Goal: Transaction & Acquisition: Purchase product/service

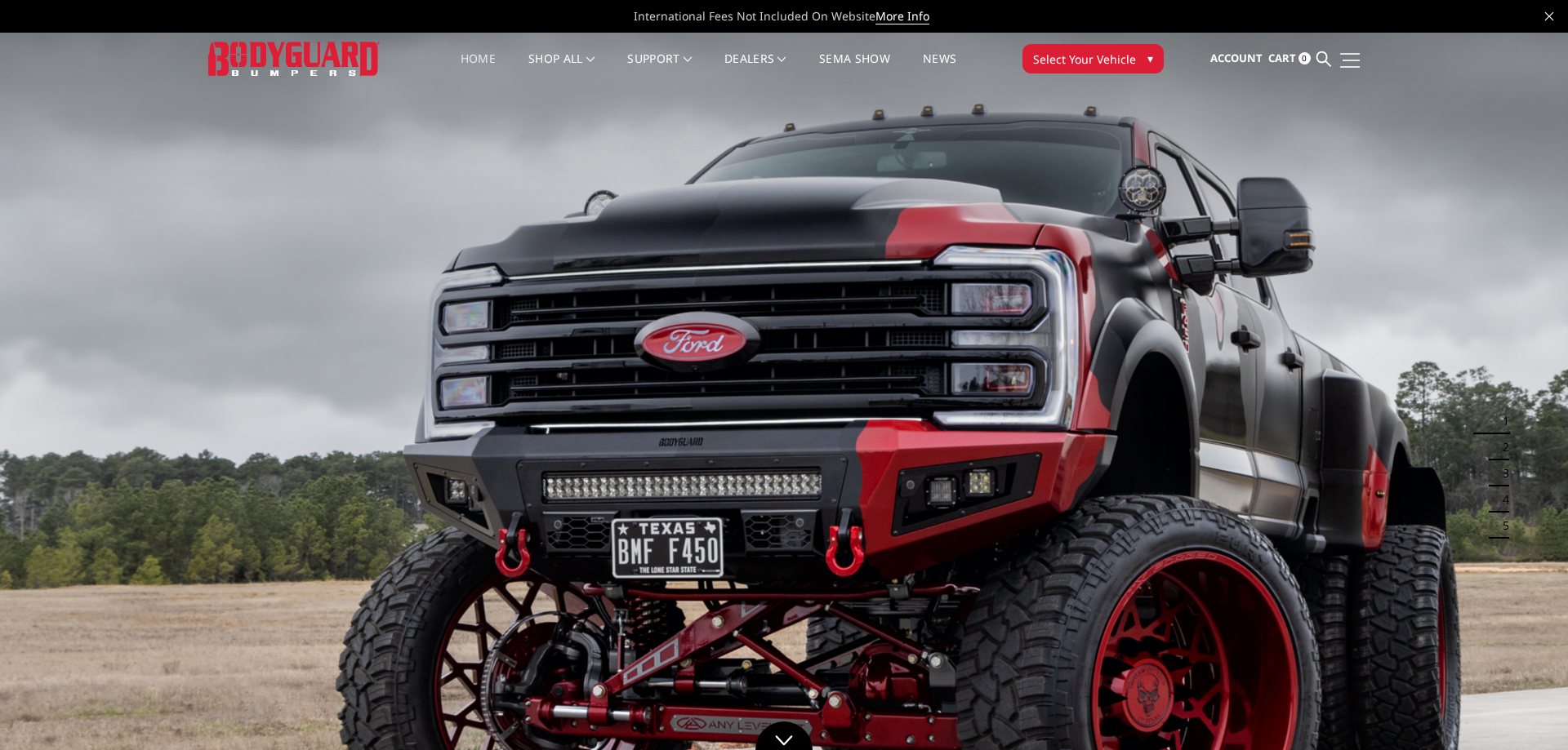
click at [1349, 52] on link at bounding box center [1348, 60] width 23 height 17
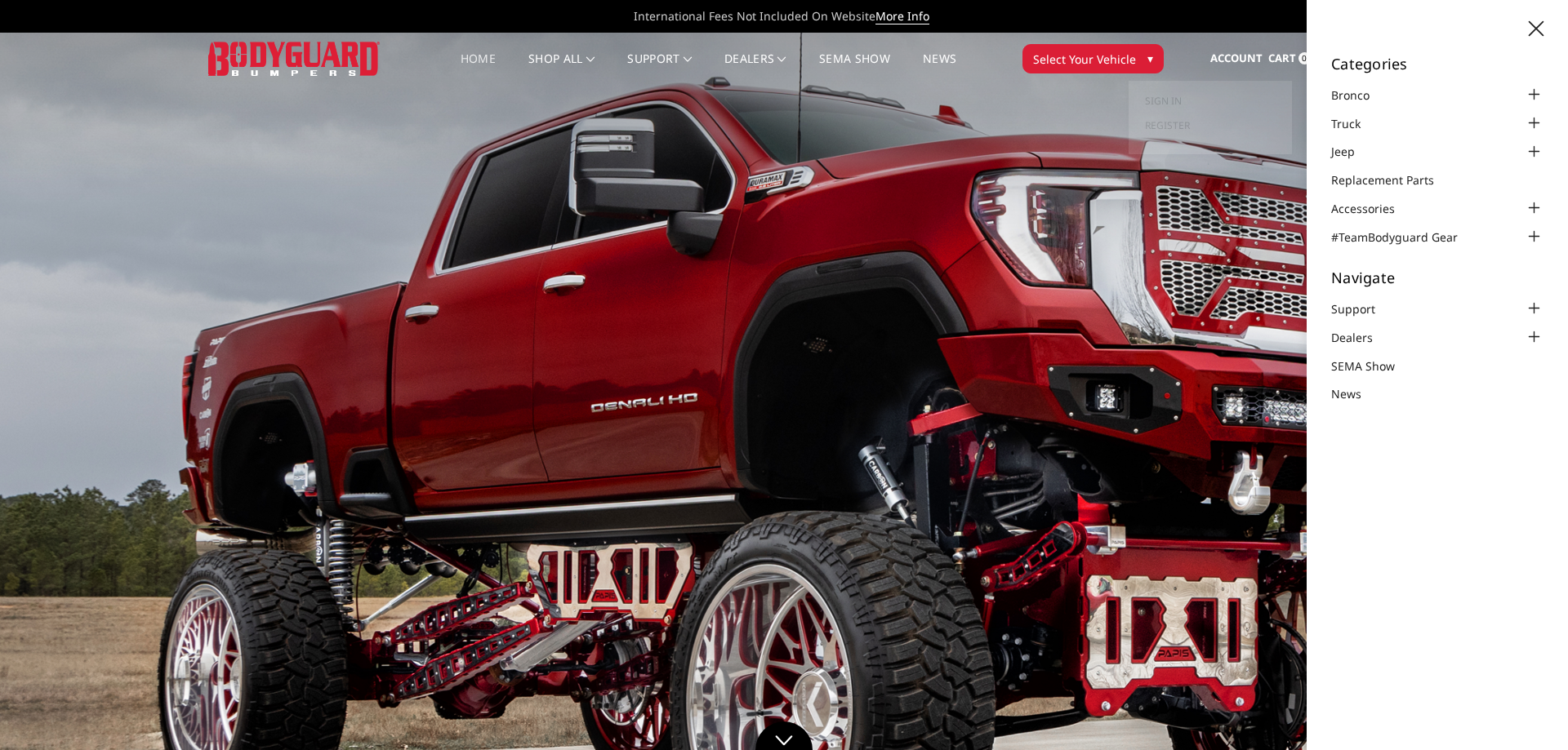
click at [1256, 62] on span "Account" at bounding box center [1236, 58] width 52 height 15
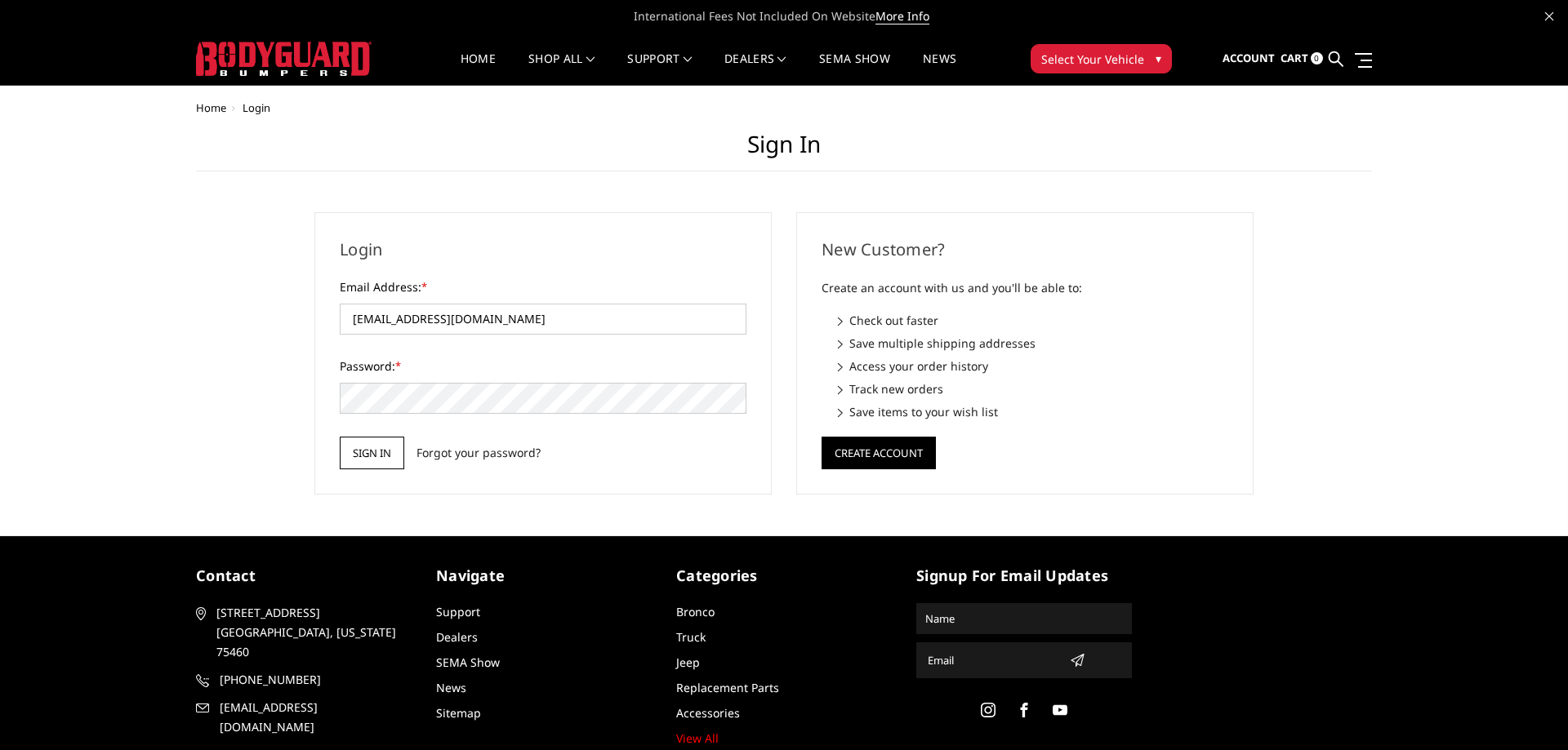
click at [361, 461] on input "Sign in" at bounding box center [372, 452] width 64 height 32
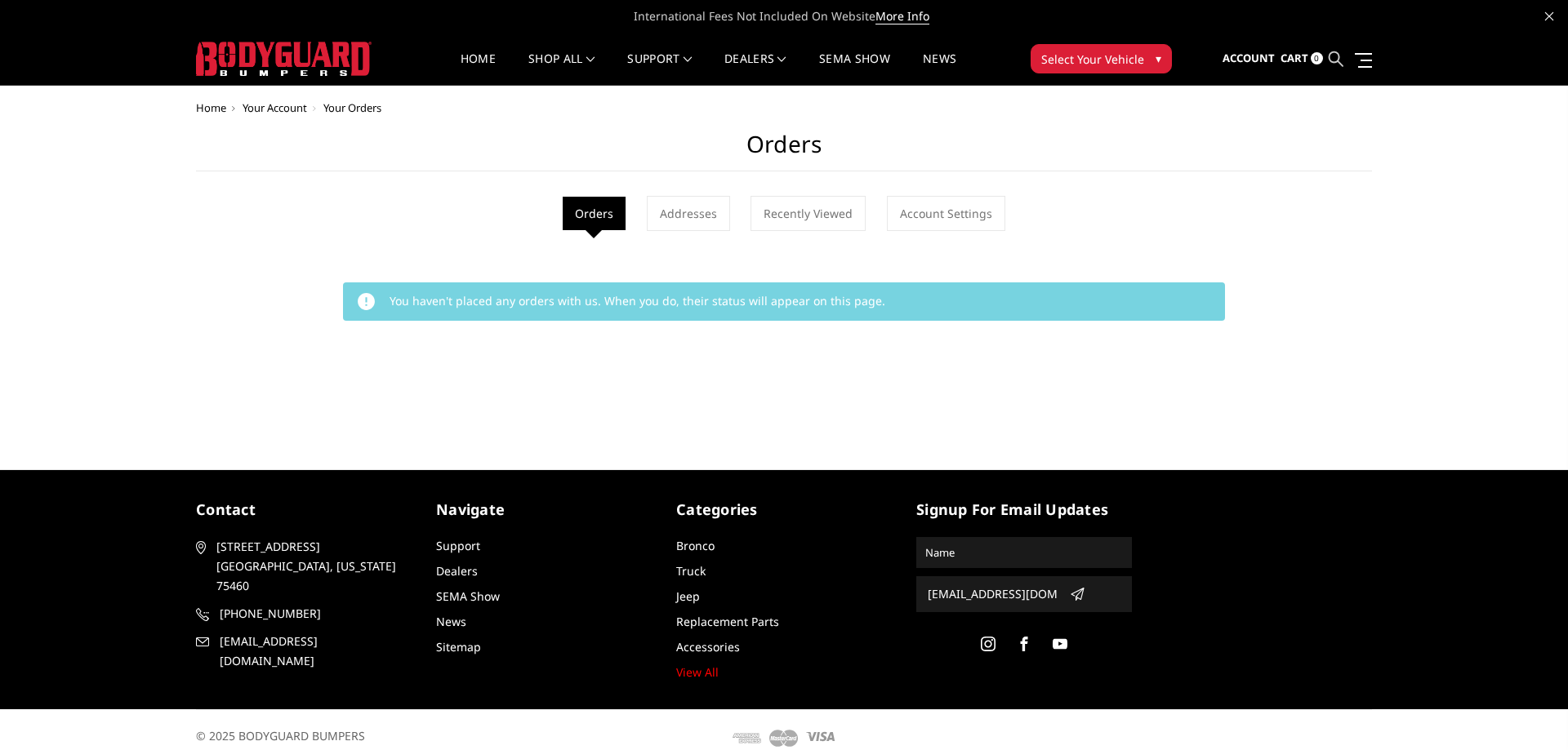
click at [1333, 57] on icon at bounding box center [1336, 59] width 15 height 15
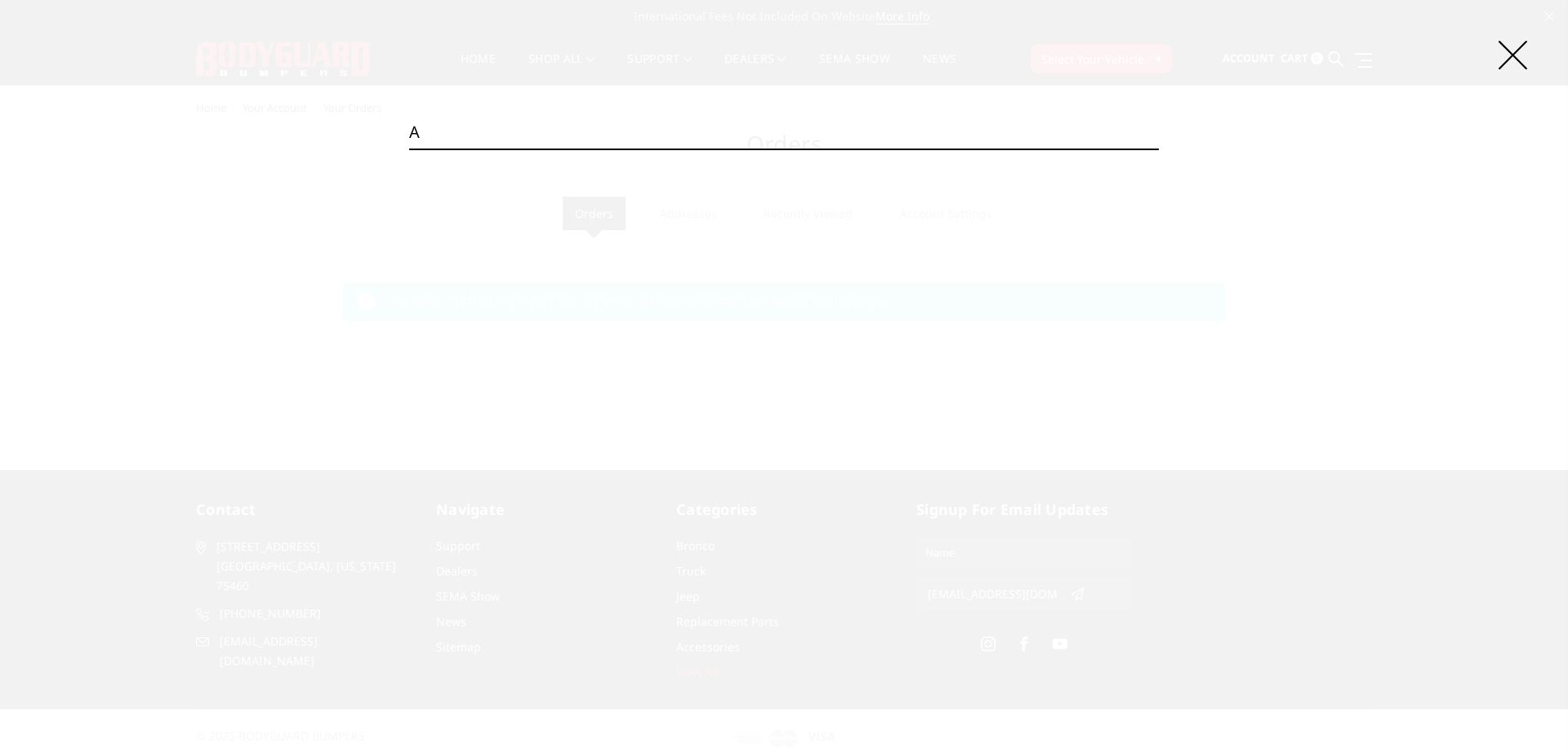
type input "a"
click at [1516, 40] on div "Search a Search" at bounding box center [784, 375] width 1568 height 750
click at [1507, 59] on icon at bounding box center [1512, 54] width 29 height 29
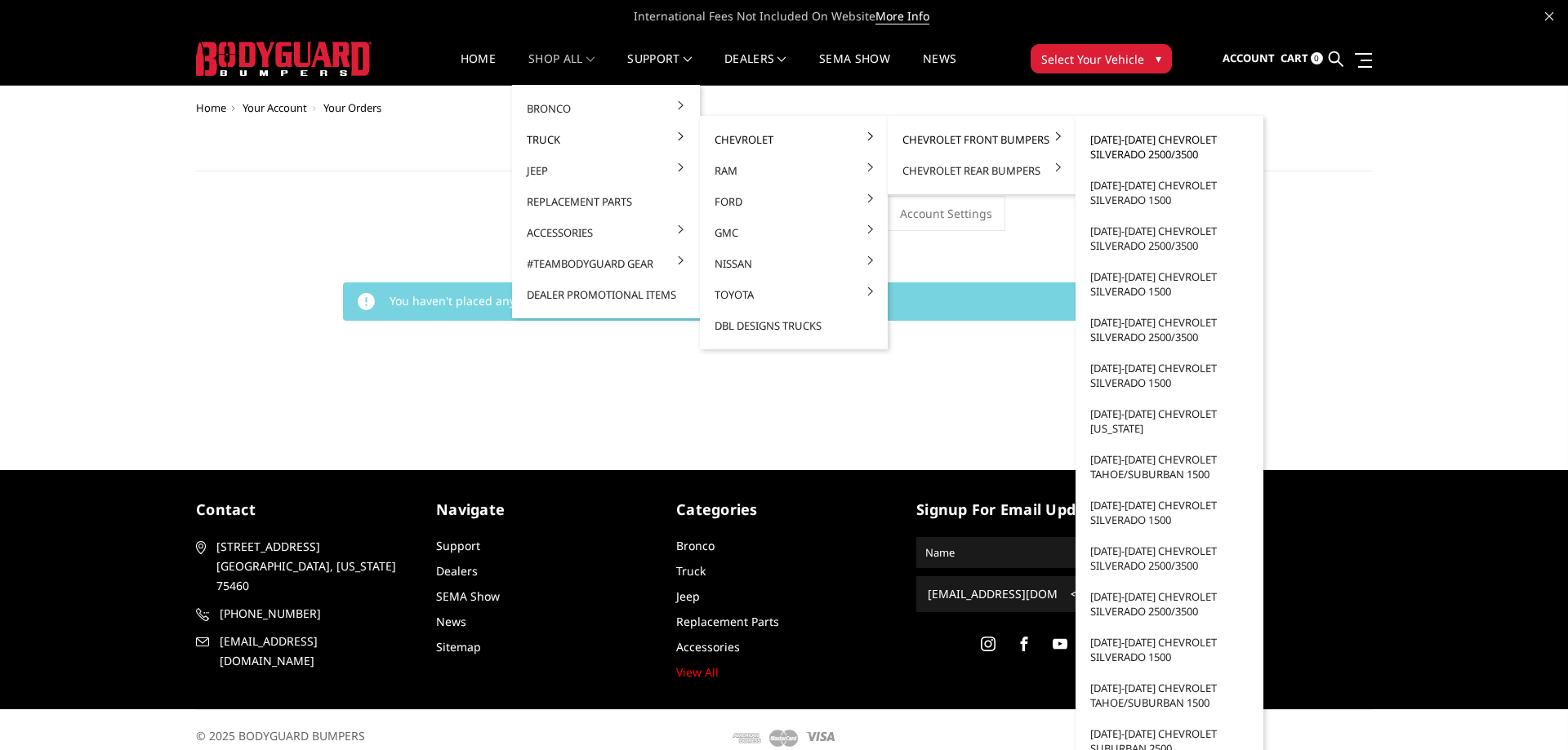
click at [1121, 148] on link "[DATE]-[DATE] Chevrolet Silverado 2500/3500" at bounding box center [1169, 147] width 175 height 46
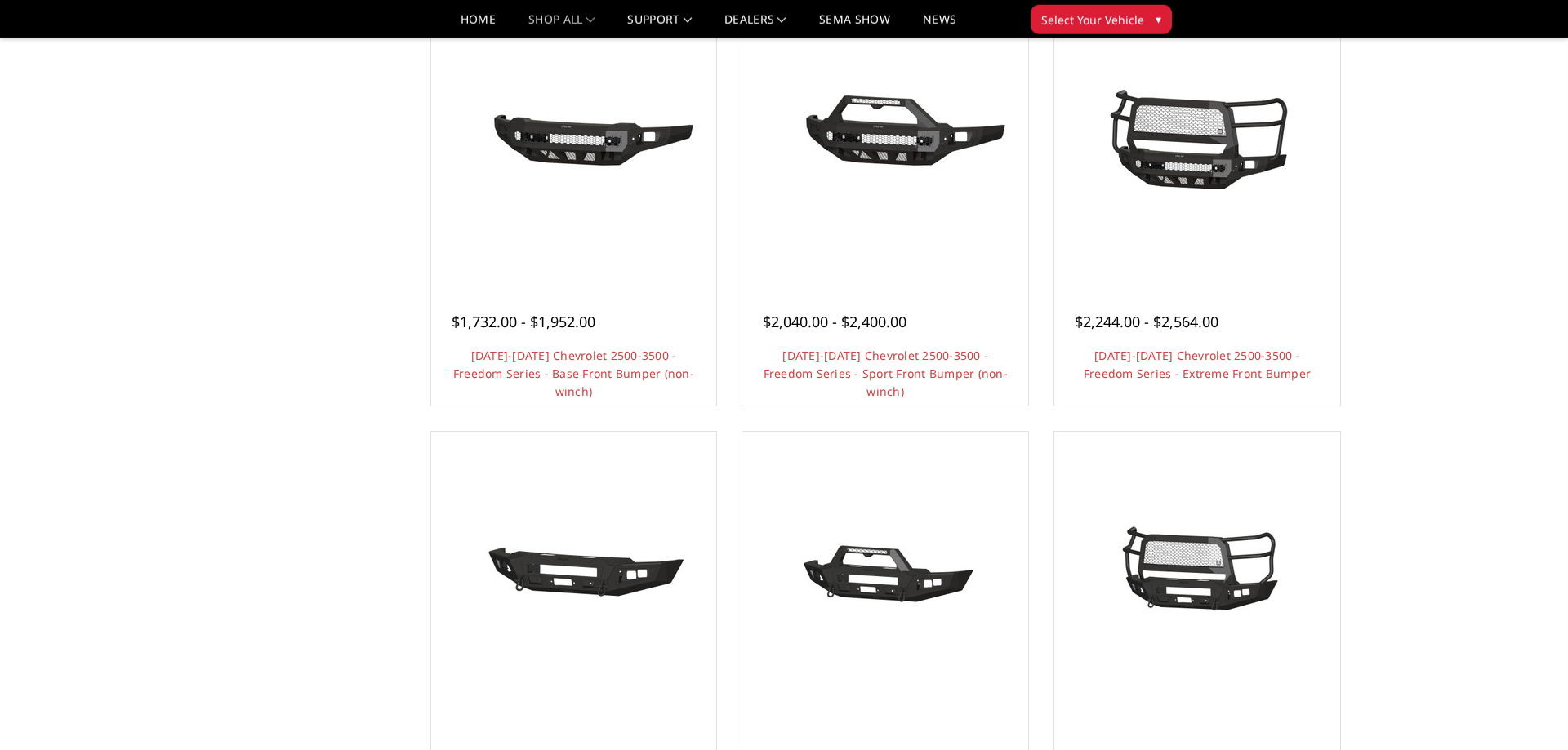
scroll to position [833, 0]
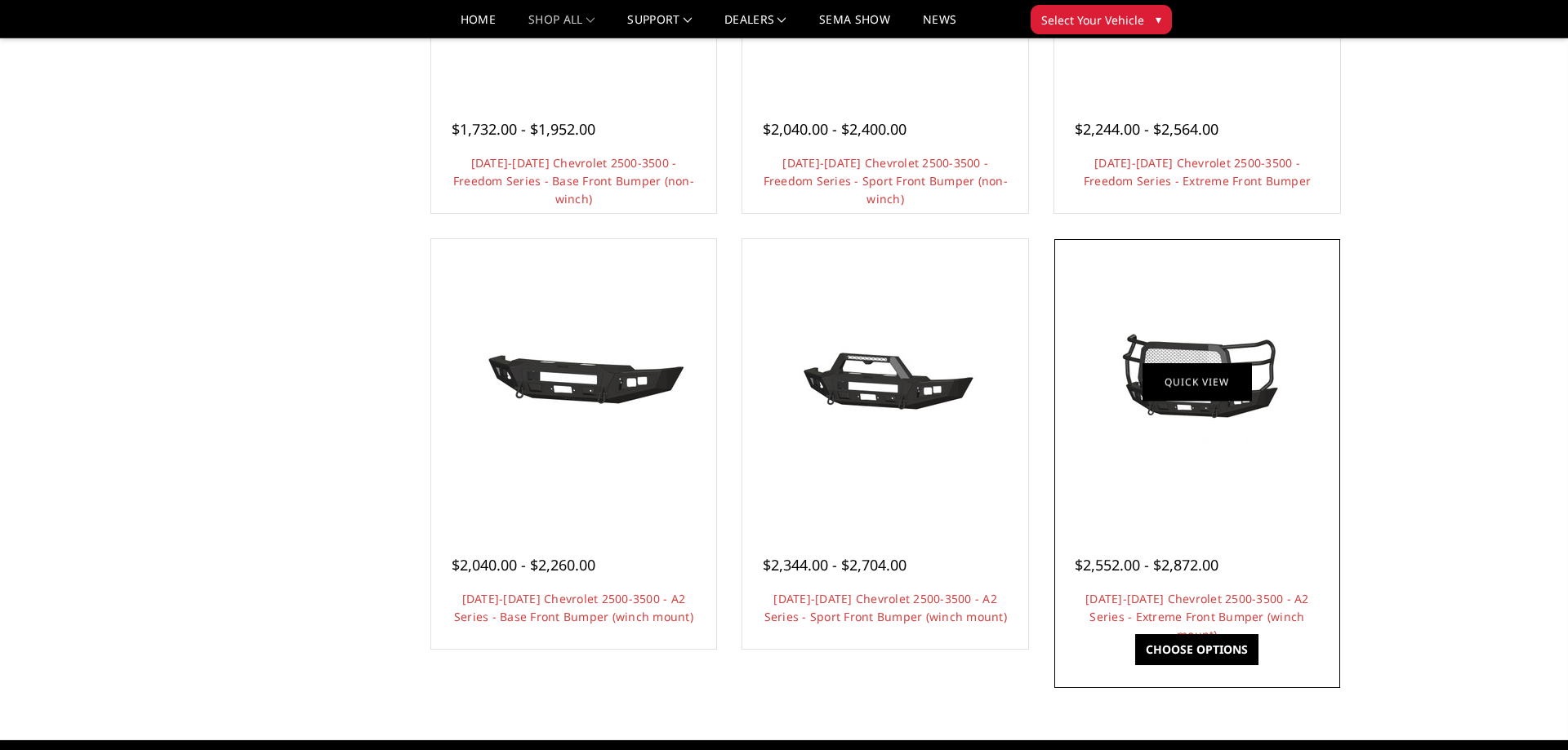
click at [1168, 400] on link "Quick view" at bounding box center [1197, 383] width 110 height 39
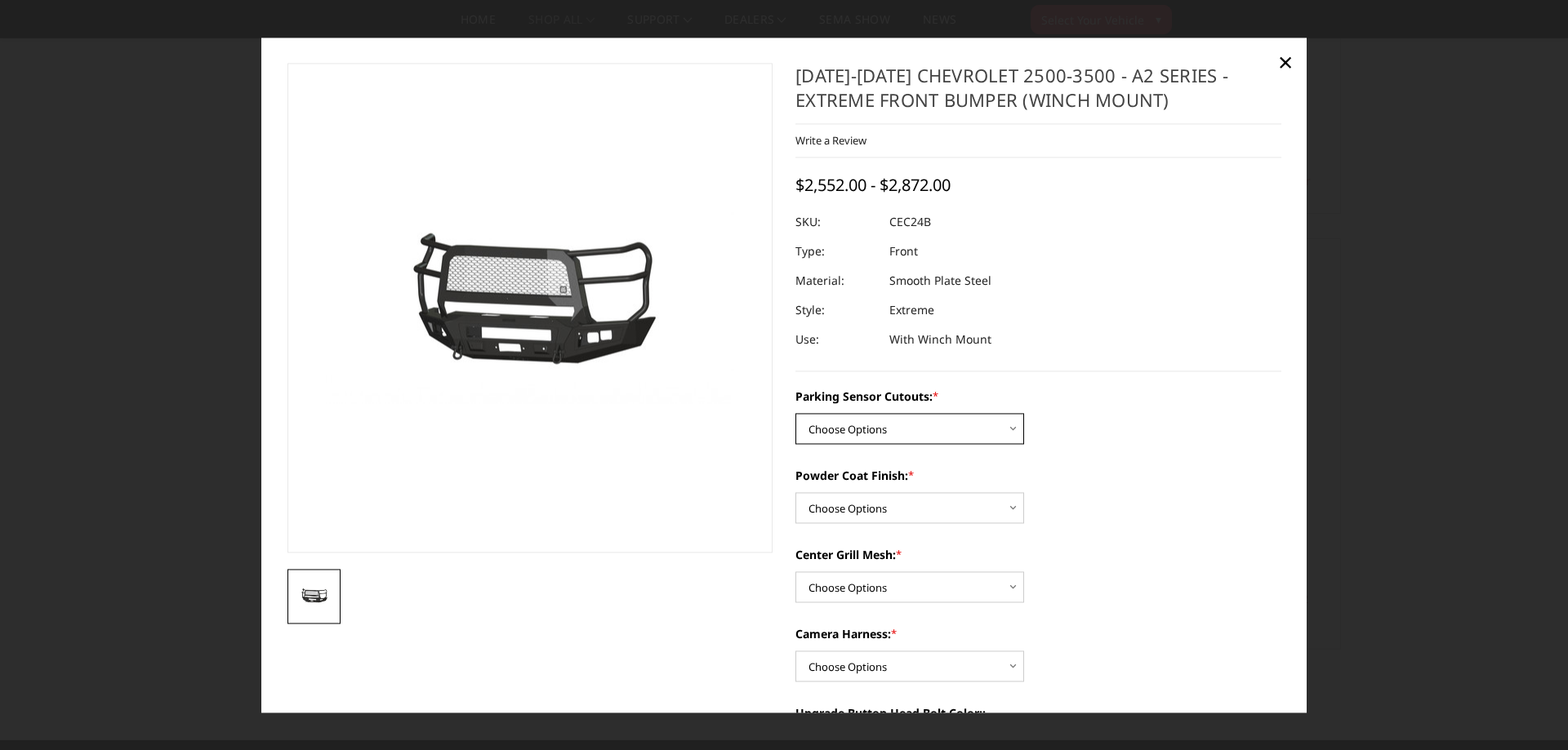
click at [796, 413] on select "Choose Options No - Without Parking Sensor Cutouts Yes - With Parking Sensor Cu…" at bounding box center [910, 429] width 228 height 31
select select "2245"
click option "No - Without Parking Sensor Cutouts" at bounding box center [0, 0] width 0 height 0
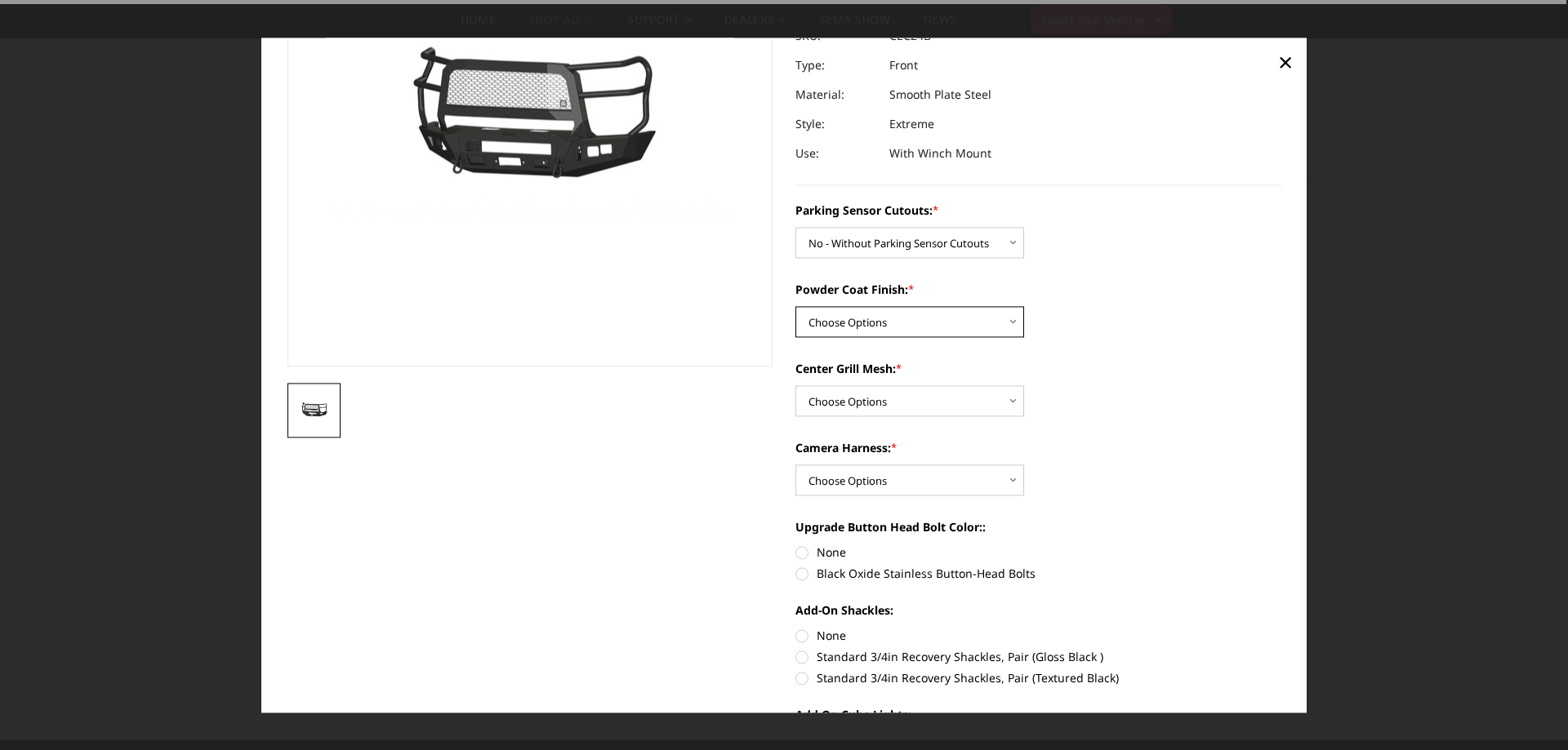
click at [796, 306] on select "Choose Options Bare Metal Textured Black Powder Coat" at bounding box center [910, 322] width 228 height 31
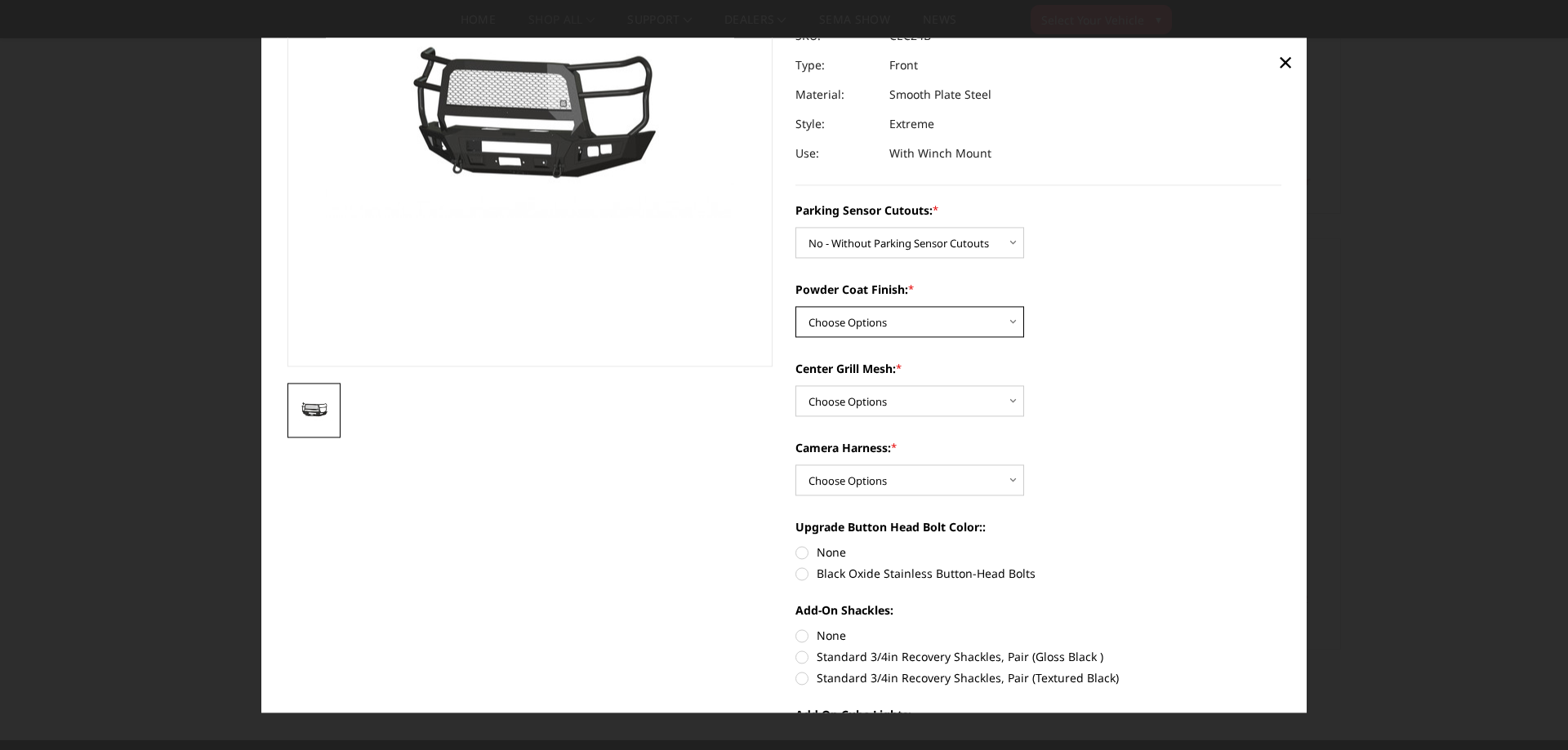
select select "2248"
click option "Textured Black Powder Coat" at bounding box center [0, 0] width 0 height 0
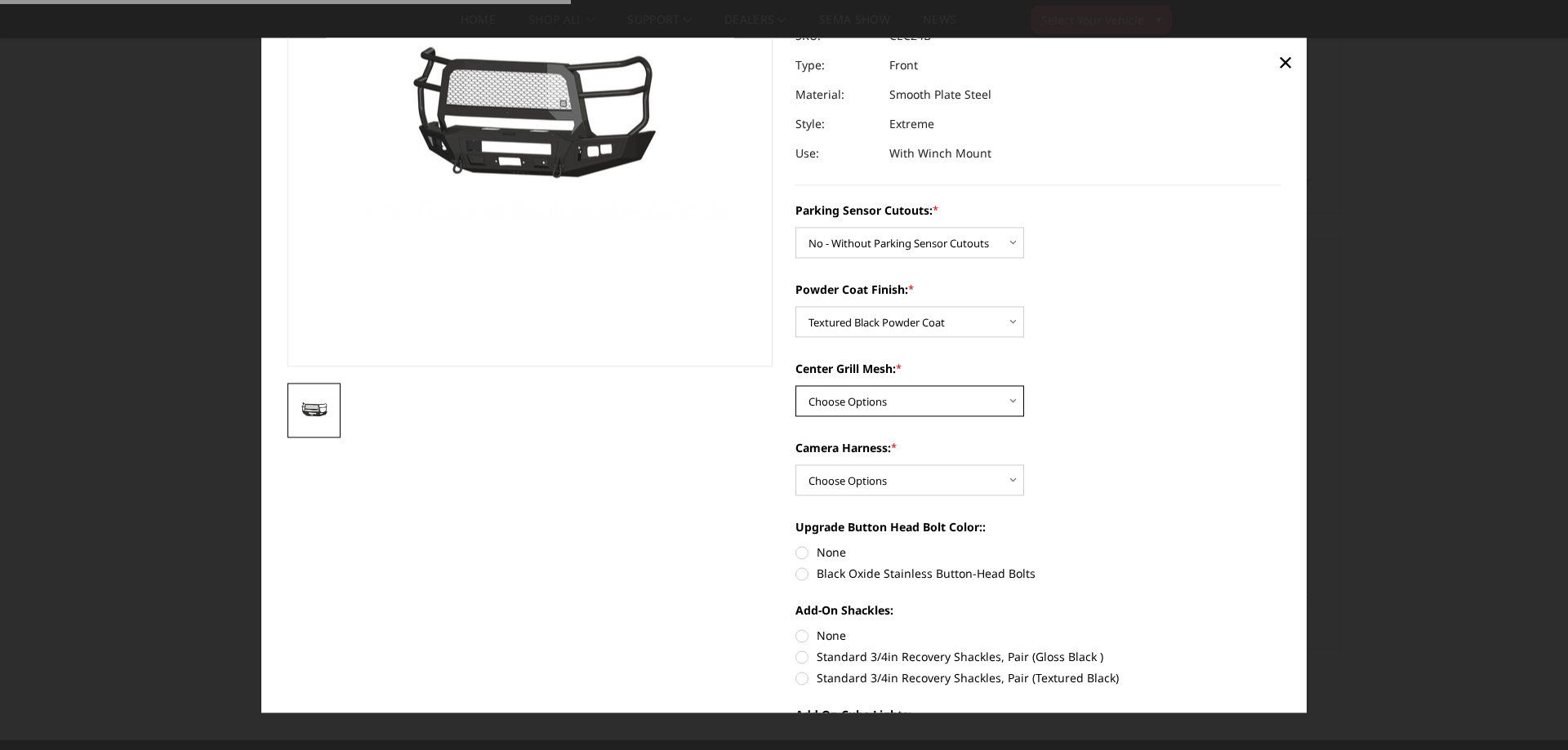
click at [796, 386] on select "Choose Options With Center Grill Mesh Without Center Grill Mesh" at bounding box center [910, 401] width 228 height 31
select select "2249"
click option "With Center Grill Mesh" at bounding box center [0, 0] width 0 height 0
click at [796, 465] on select "Choose Options WITH Camera Harness WITHOUT Camera Harness" at bounding box center [910, 480] width 228 height 31
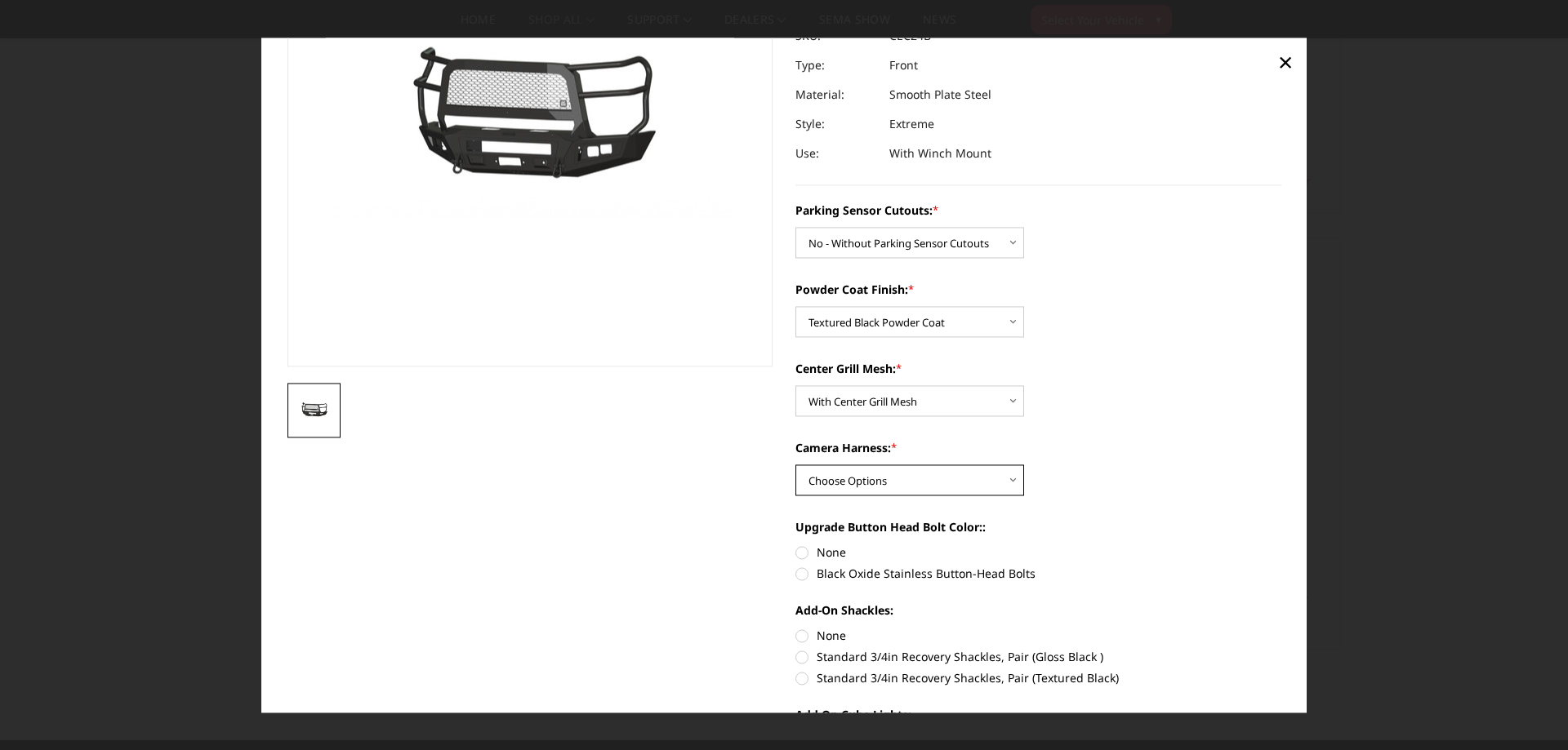
select select "2251"
click option "WITH Camera Harness" at bounding box center [0, 0] width 0 height 0
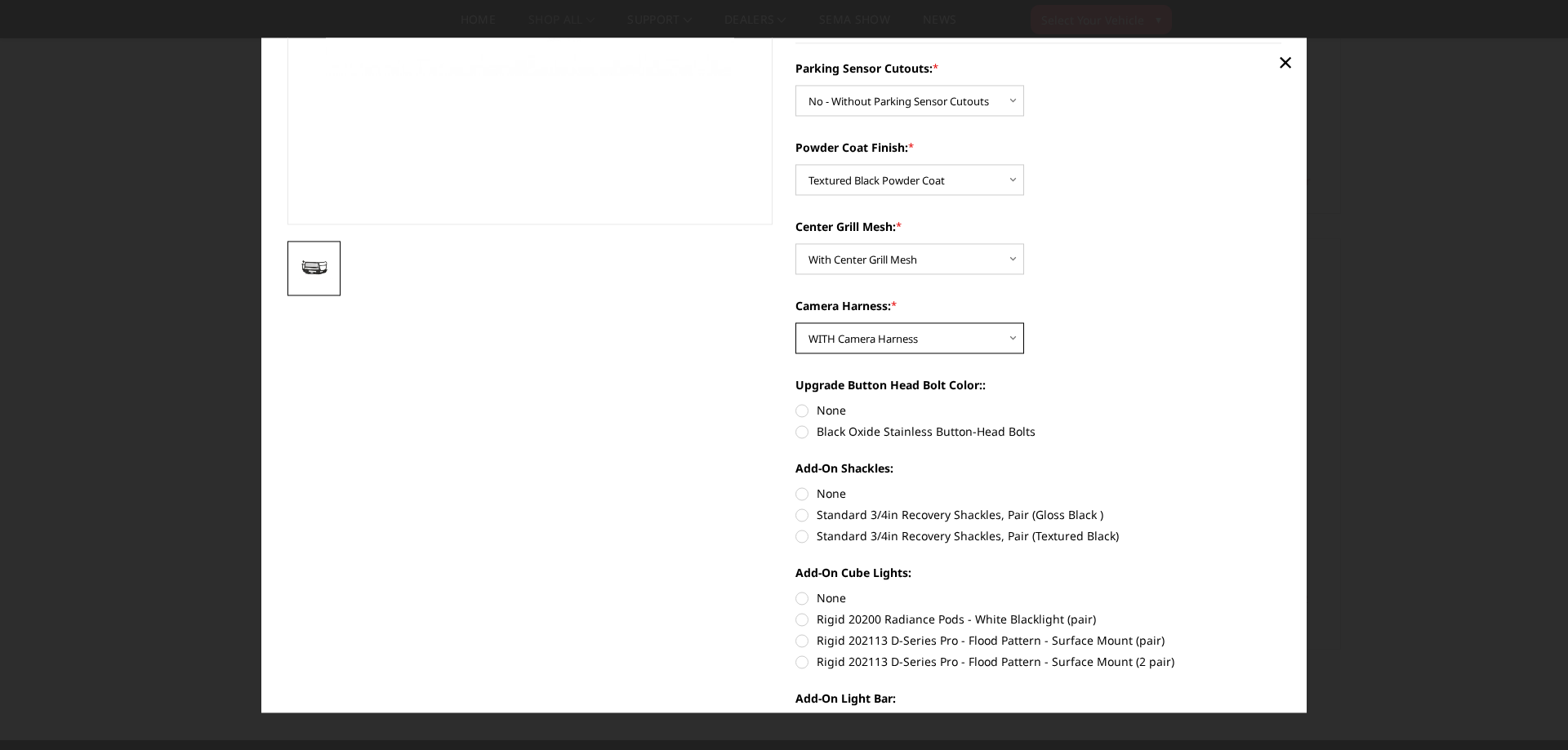
scroll to position [372, 0]
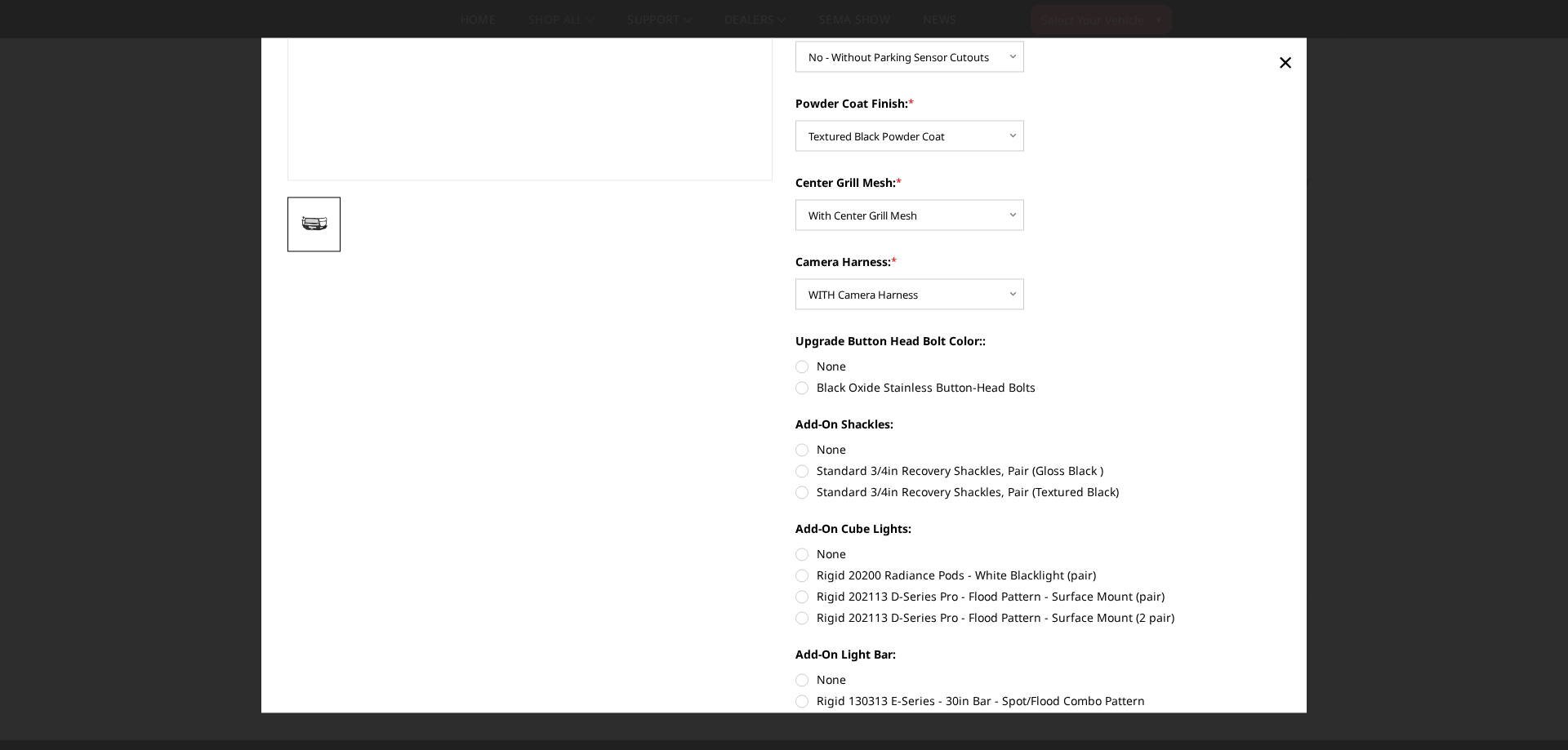
drag, startPoint x: 801, startPoint y: 386, endPoint x: 807, endPoint y: 416, distance: 30.6
click at [804, 386] on label "Black Oxide Stainless Button-Head Bolts" at bounding box center [1039, 387] width 486 height 17
click at [799, 387] on label "Black Oxide Stainless Button-Head Bolts" at bounding box center [1039, 387] width 486 height 17
click at [1281, 358] on input "Black Oxide Stainless Button-Head Bolts" at bounding box center [1281, 357] width 1 height 1
radio input "true"
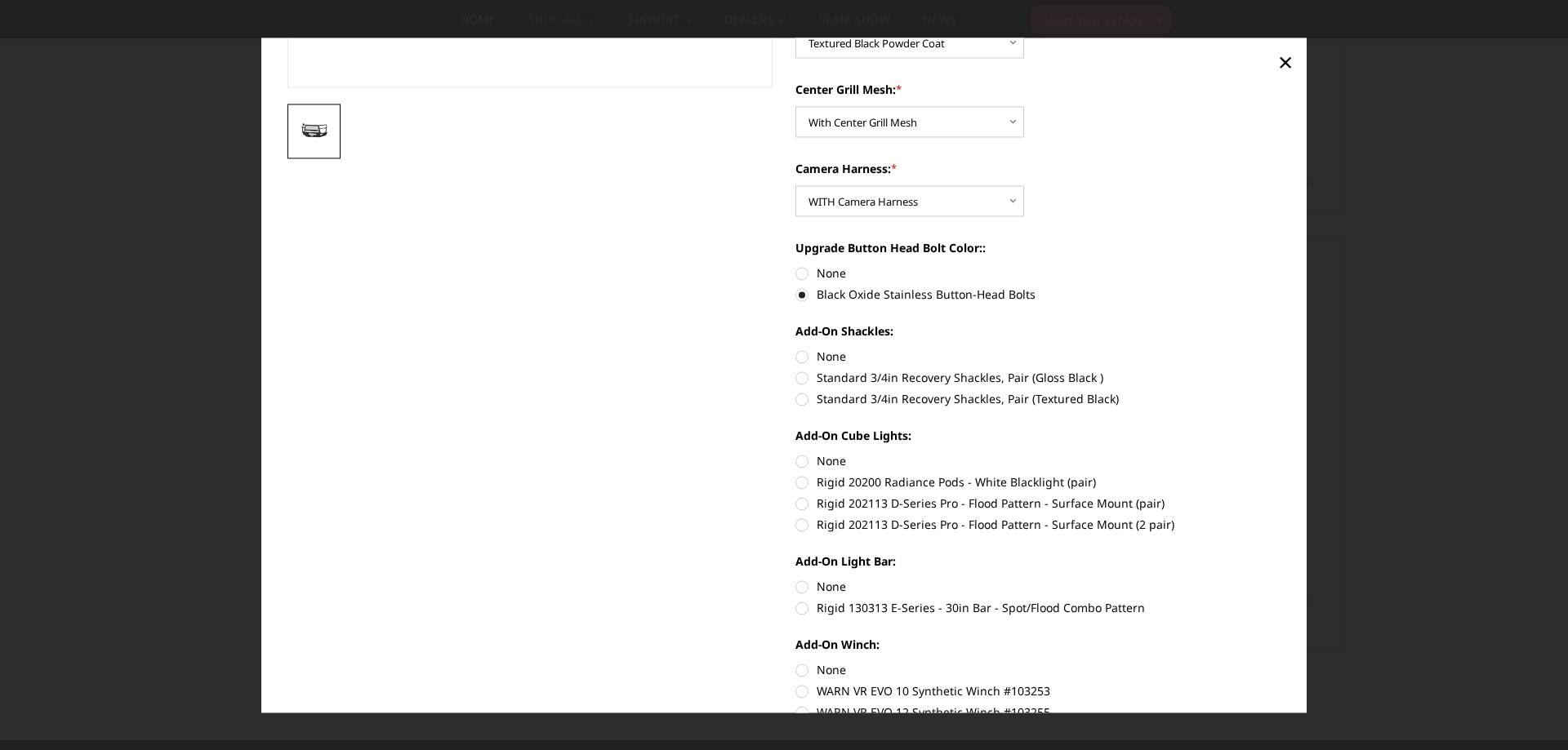
scroll to position [559, 0]
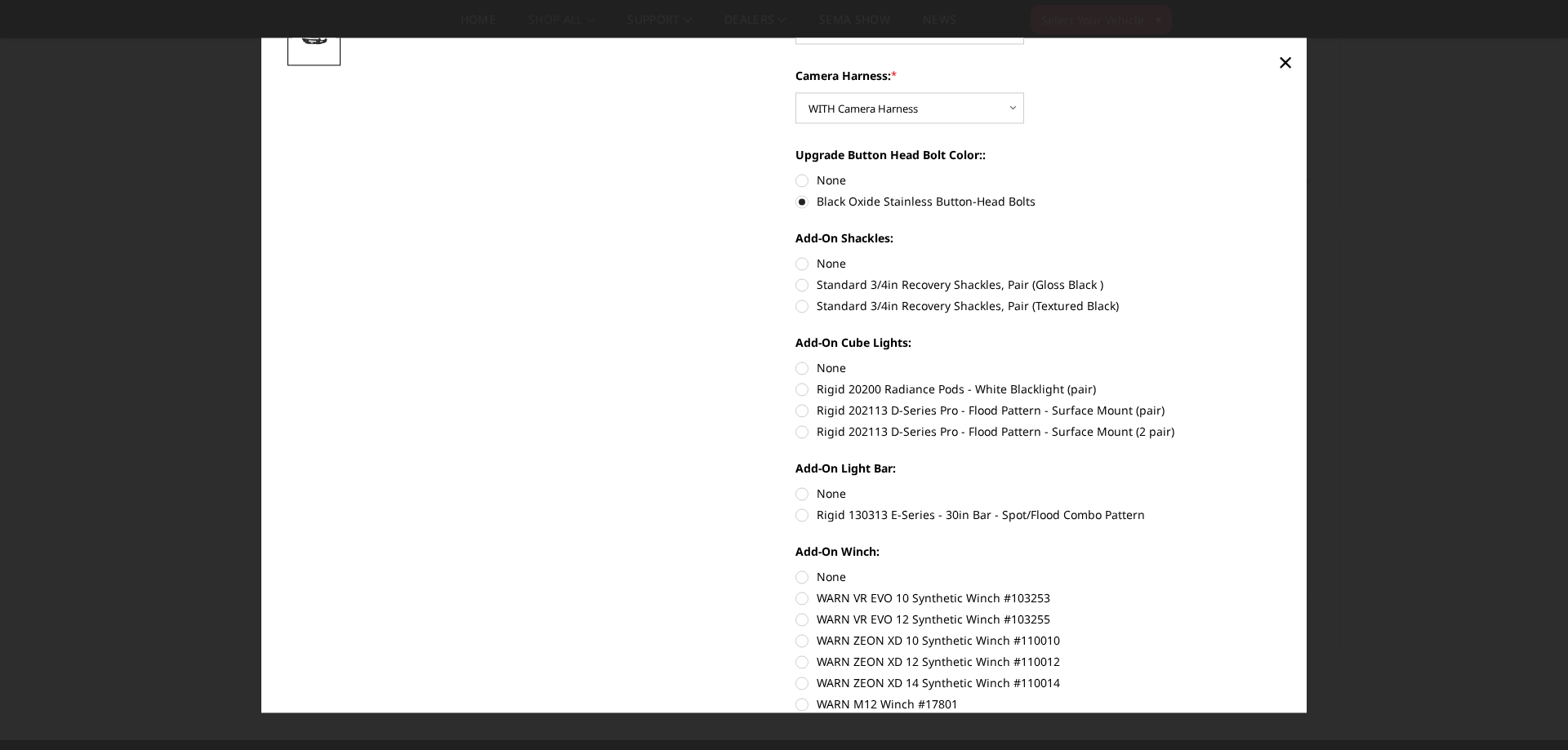
click at [801, 271] on label "None" at bounding box center [1039, 263] width 486 height 17
click at [796, 256] on input "None" at bounding box center [796, 255] width 1 height 1
radio input "true"
click at [805, 367] on label "None" at bounding box center [1039, 367] width 486 height 17
click at [796, 360] on input "None" at bounding box center [796, 359] width 1 height 1
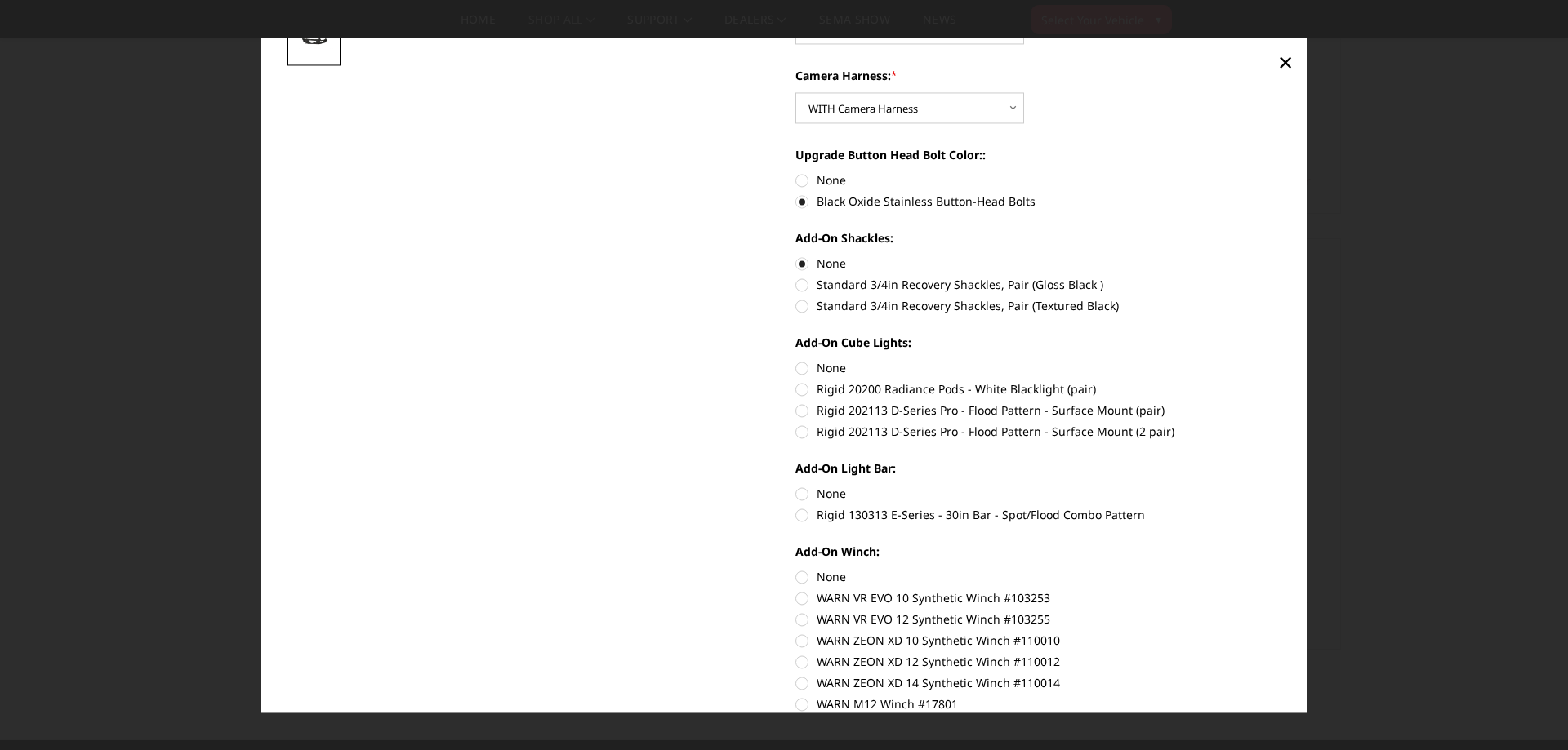
radio input "true"
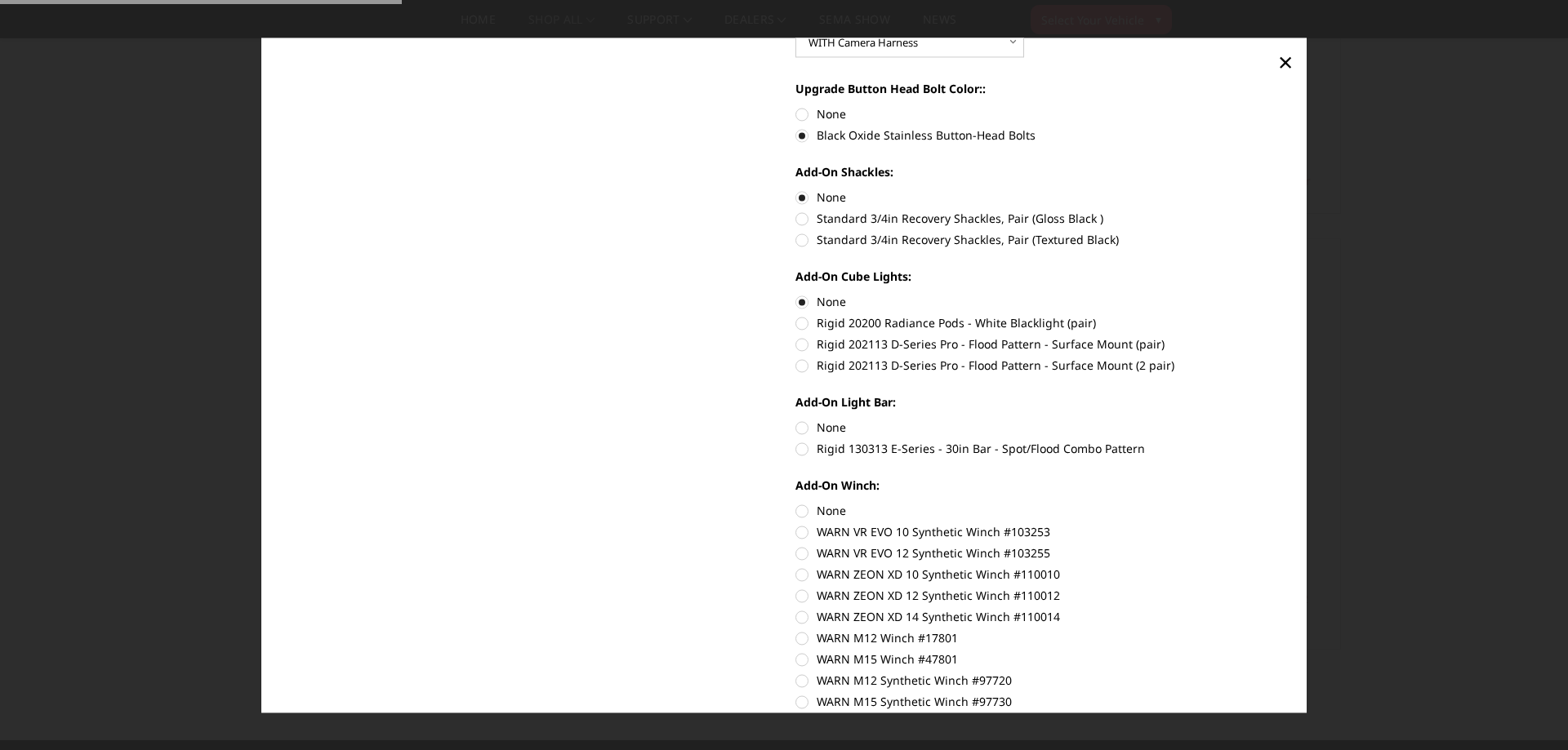
scroll to position [744, 0]
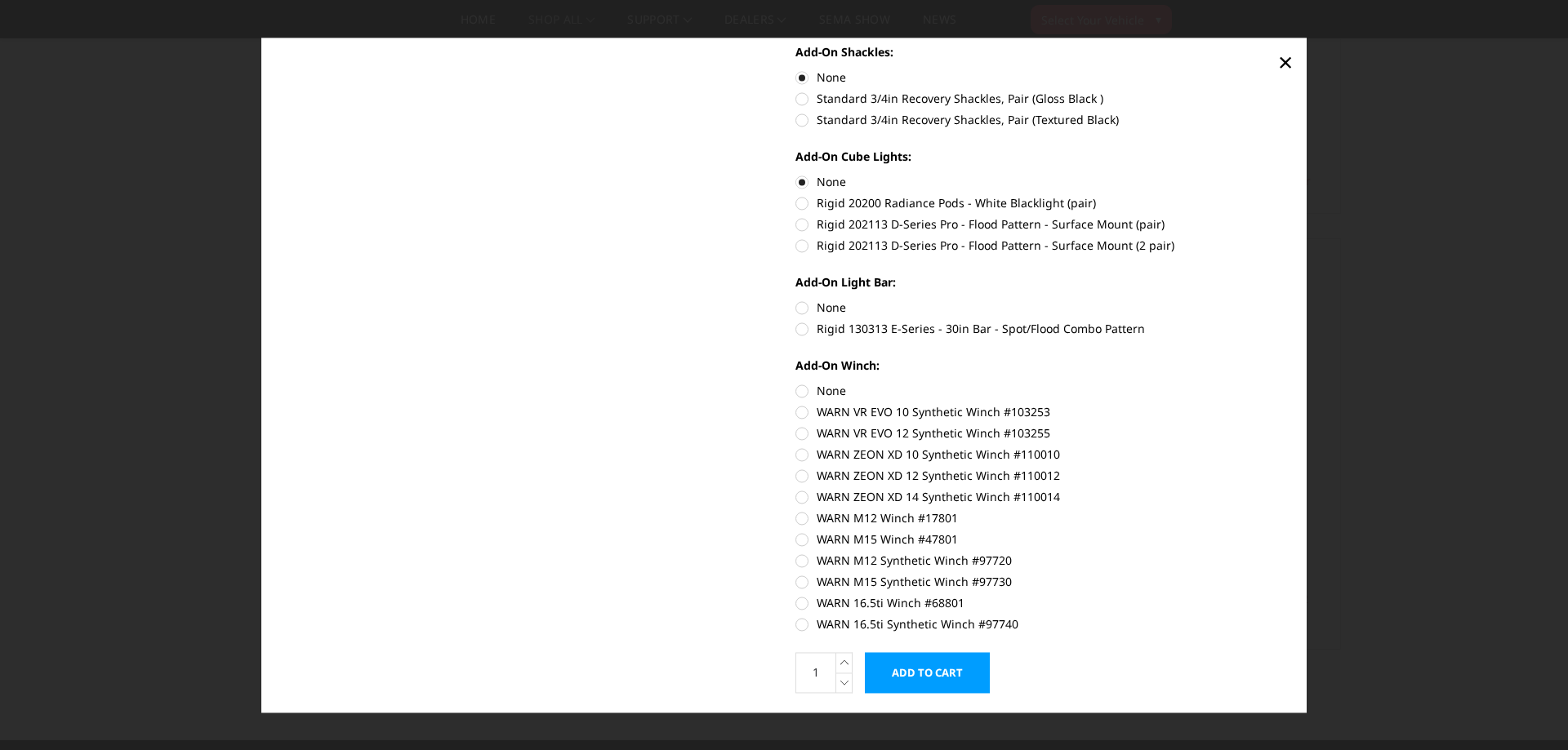
click at [803, 309] on label "None" at bounding box center [1039, 307] width 486 height 17
click at [796, 299] on input "None" at bounding box center [796, 299] width 1 height 1
radio input "true"
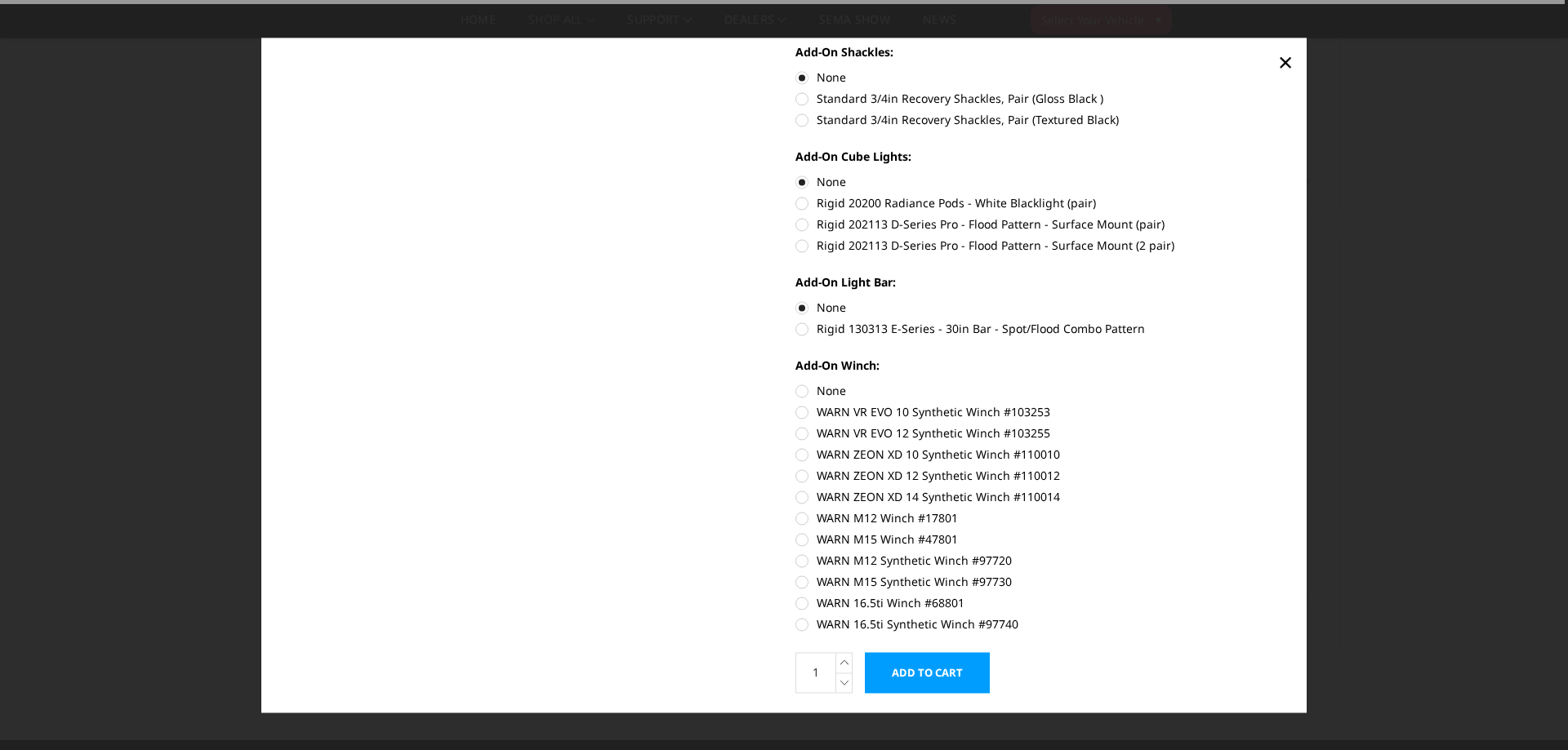
click at [803, 387] on label "None" at bounding box center [1039, 390] width 486 height 17
click at [796, 383] on input "None" at bounding box center [796, 382] width 1 height 1
radio input "true"
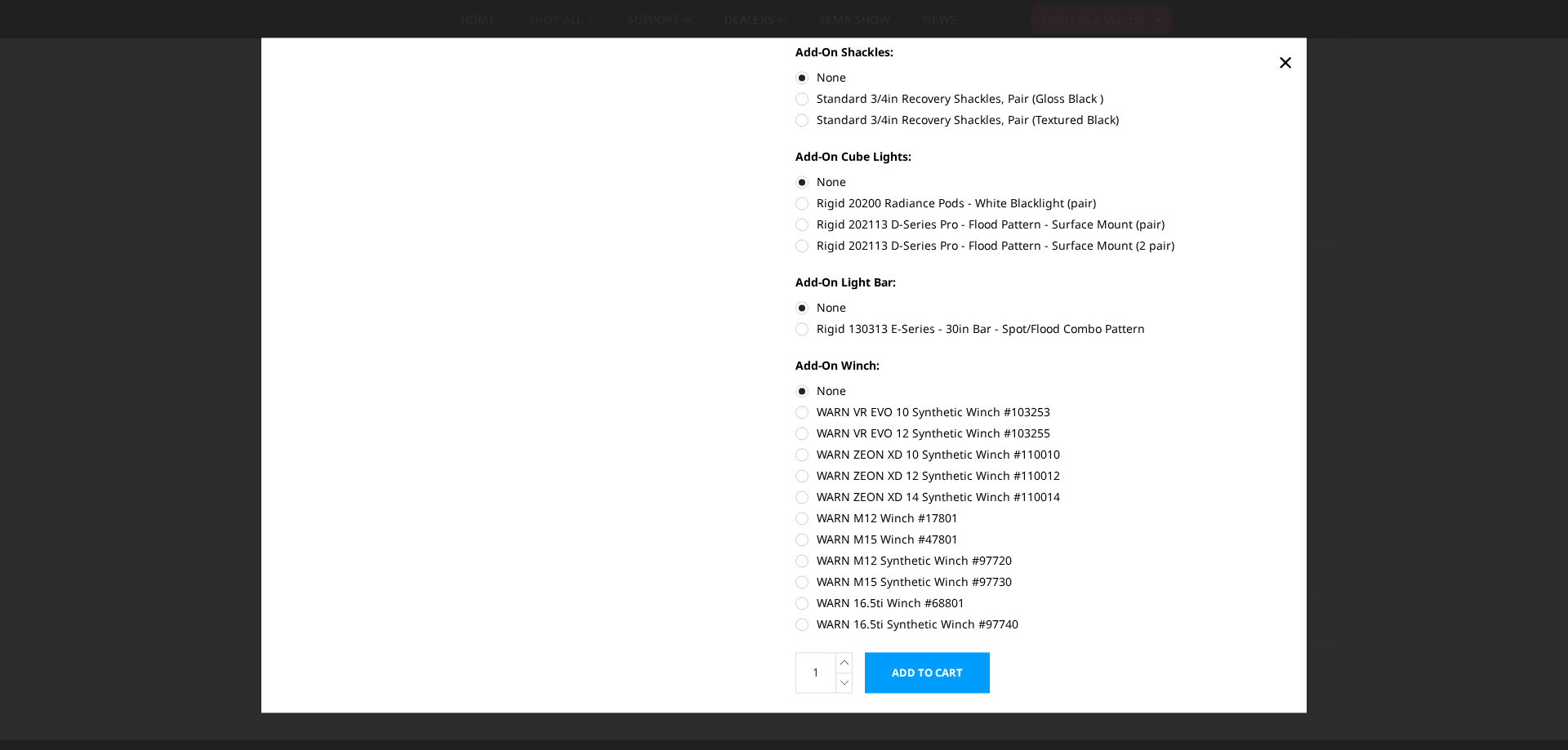
scroll to position [791, 0]
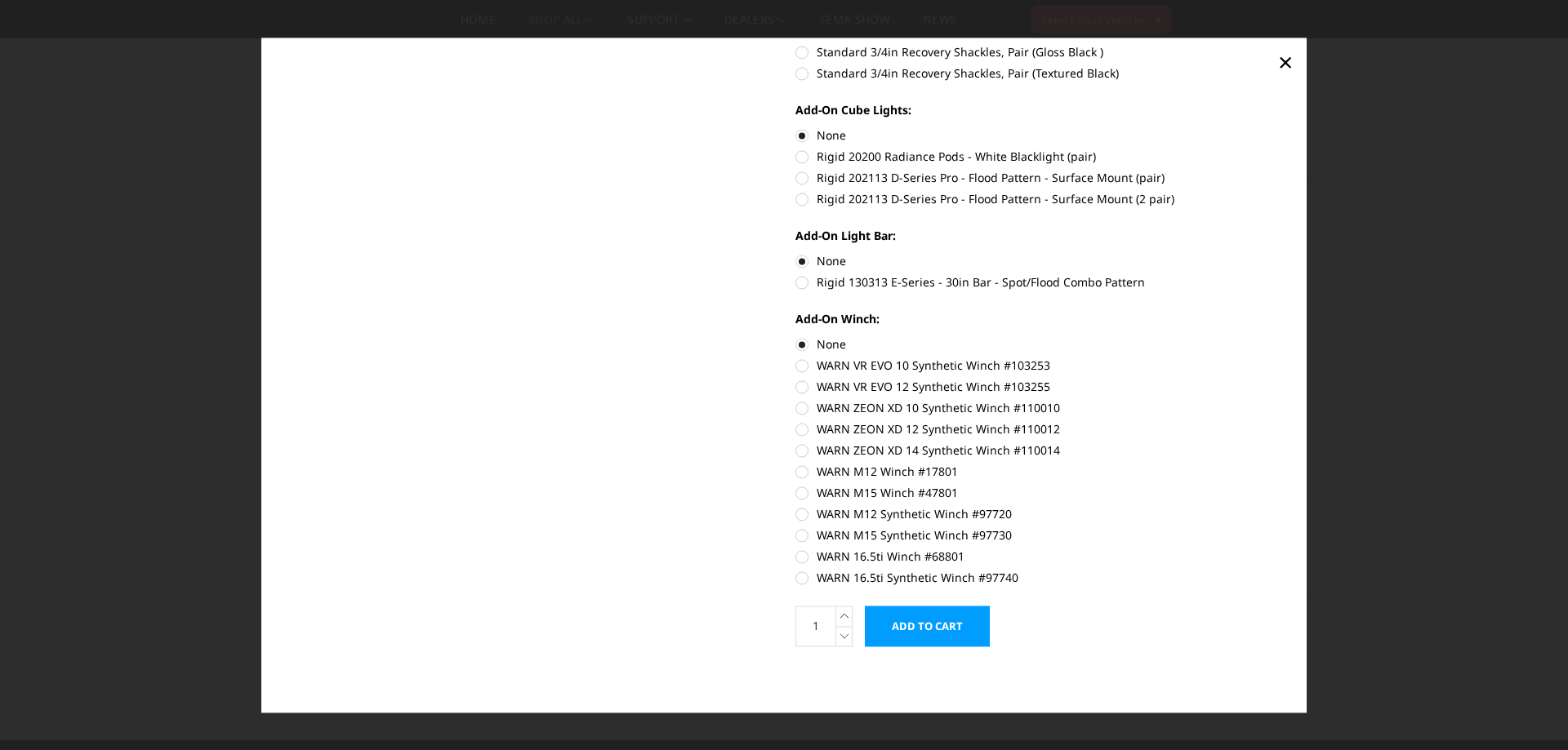
click at [913, 624] on input "Add to Cart" at bounding box center [927, 626] width 125 height 40
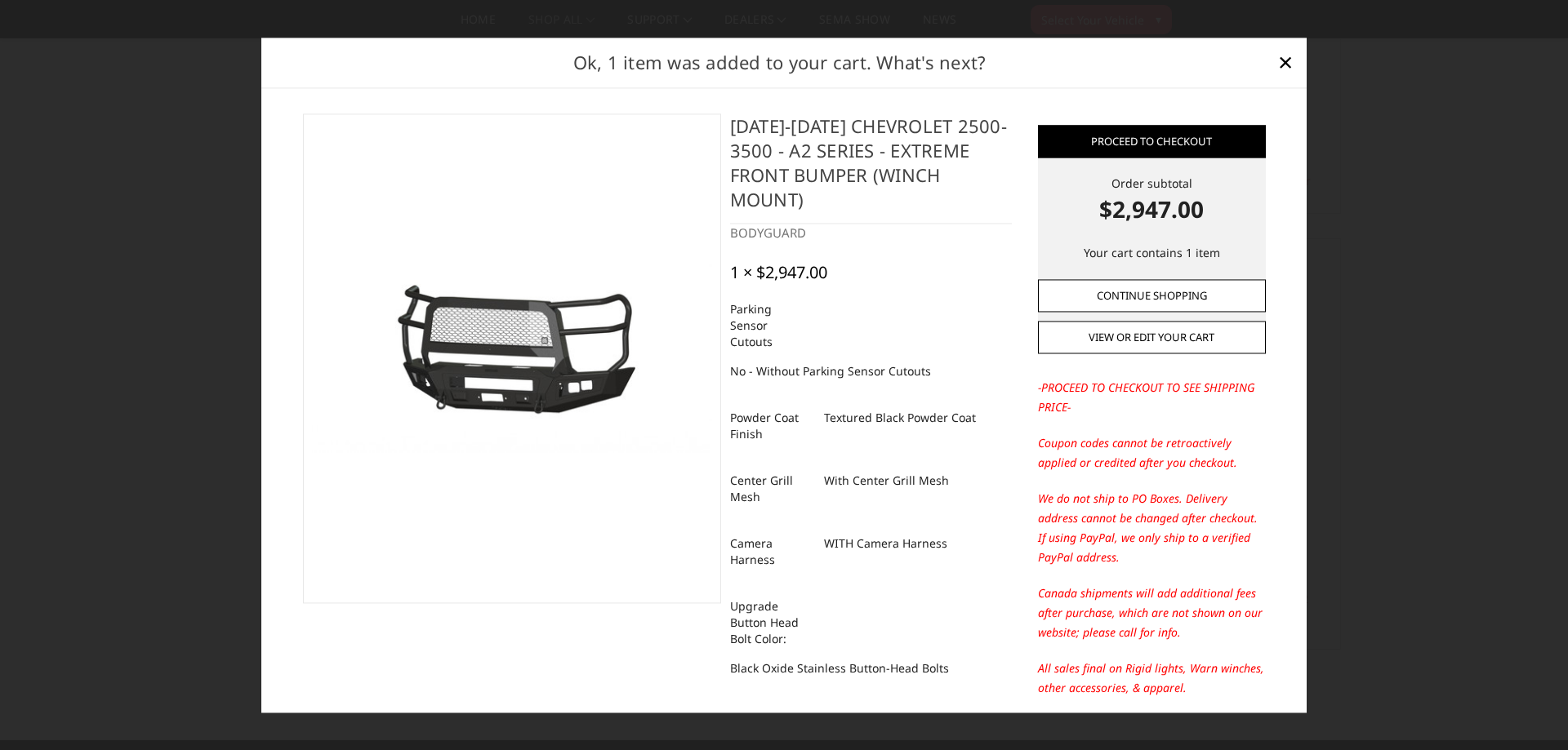
click at [1129, 296] on link "Continue Shopping" at bounding box center [1151, 294] width 227 height 32
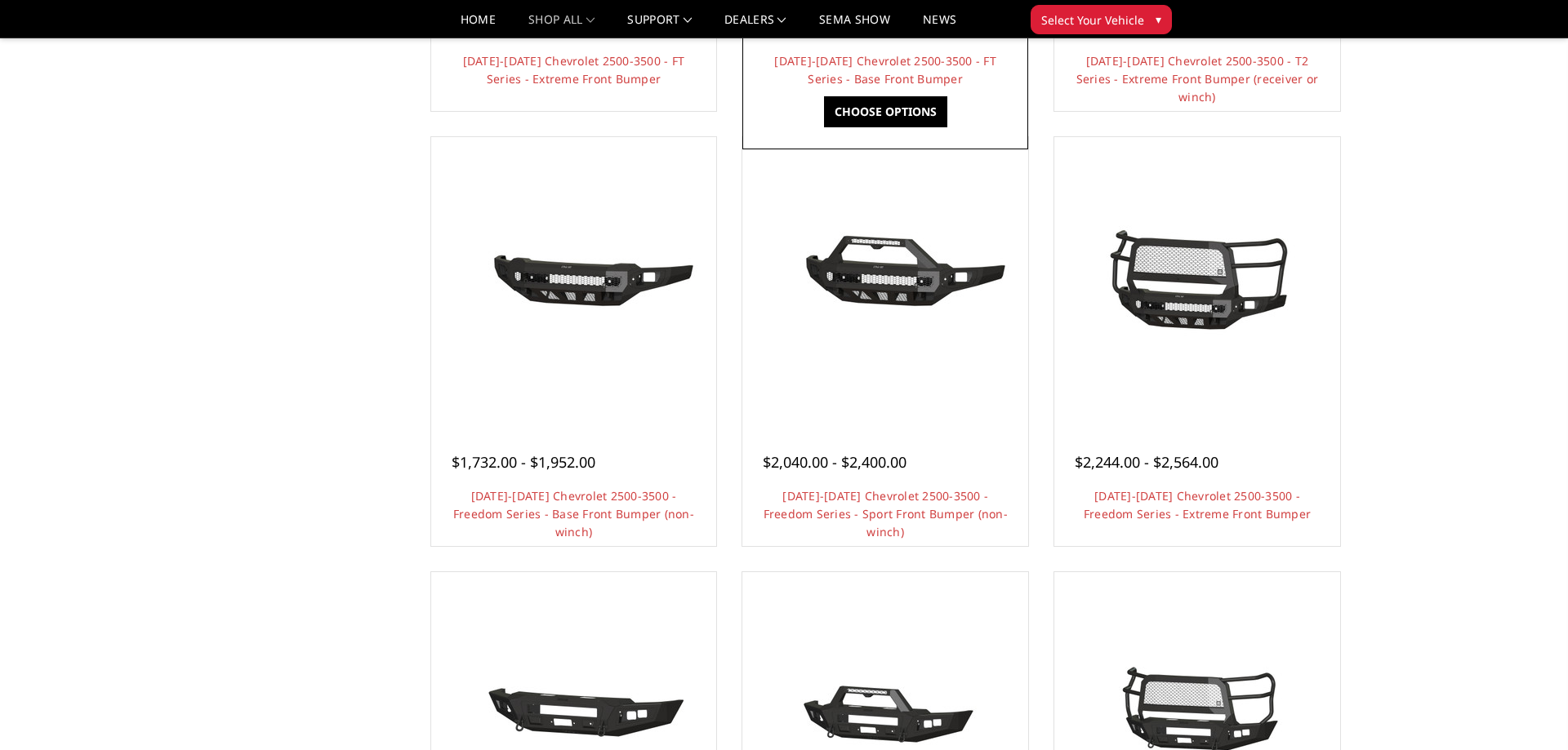
scroll to position [0, 0]
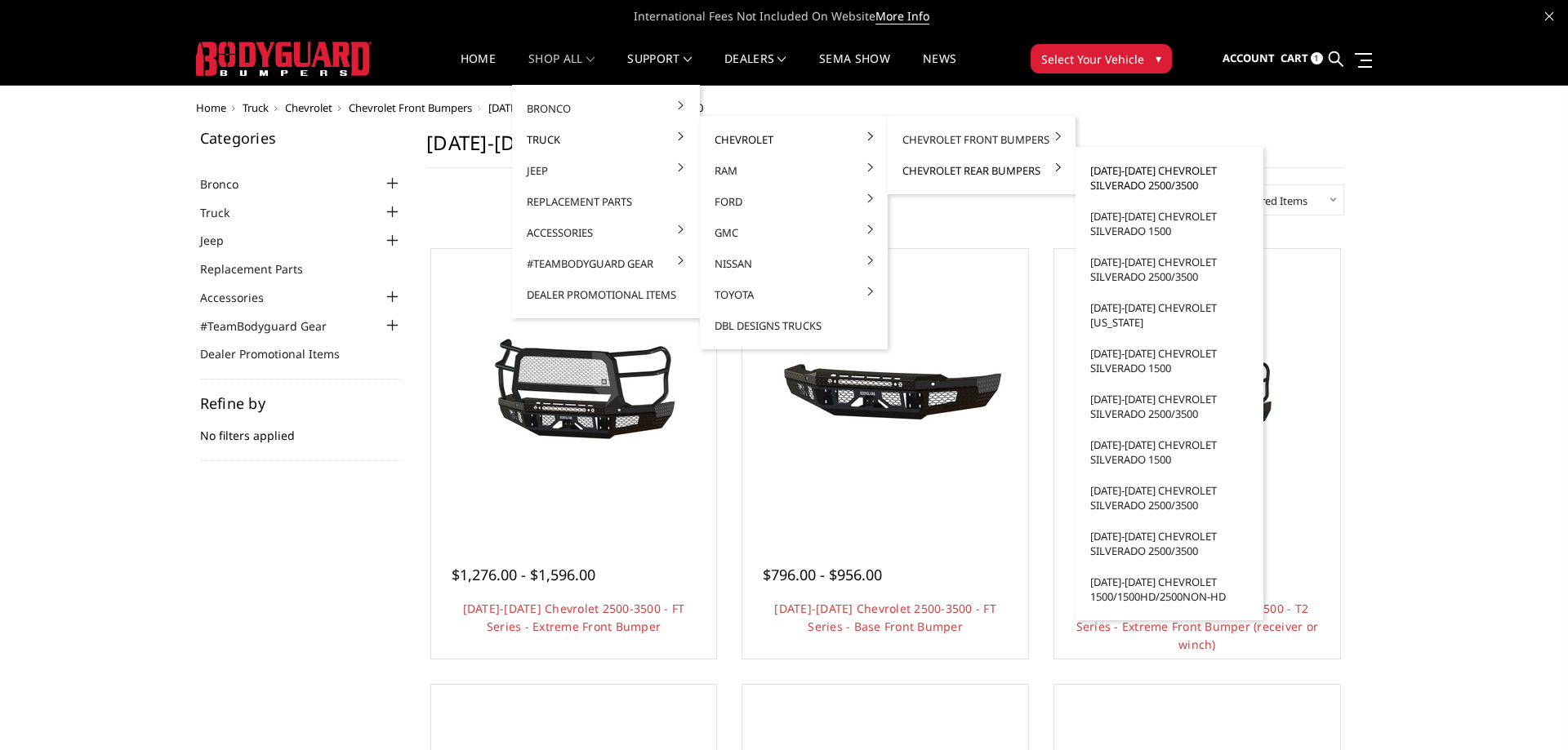
click at [1099, 169] on link "2020-2025 Chevrolet Silverado 2500/3500" at bounding box center [1169, 178] width 175 height 46
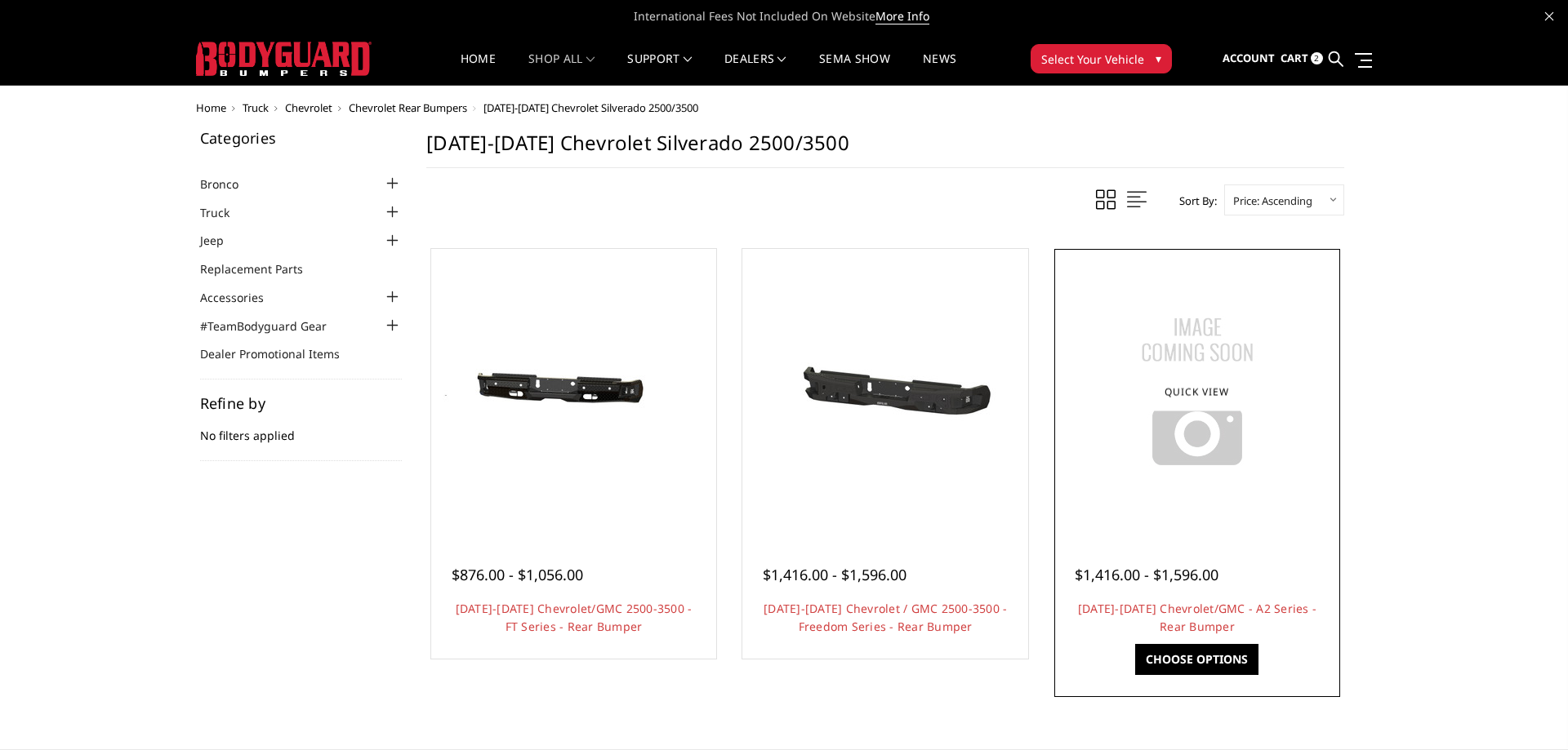
click at [1154, 425] on img at bounding box center [1197, 392] width 204 height 204
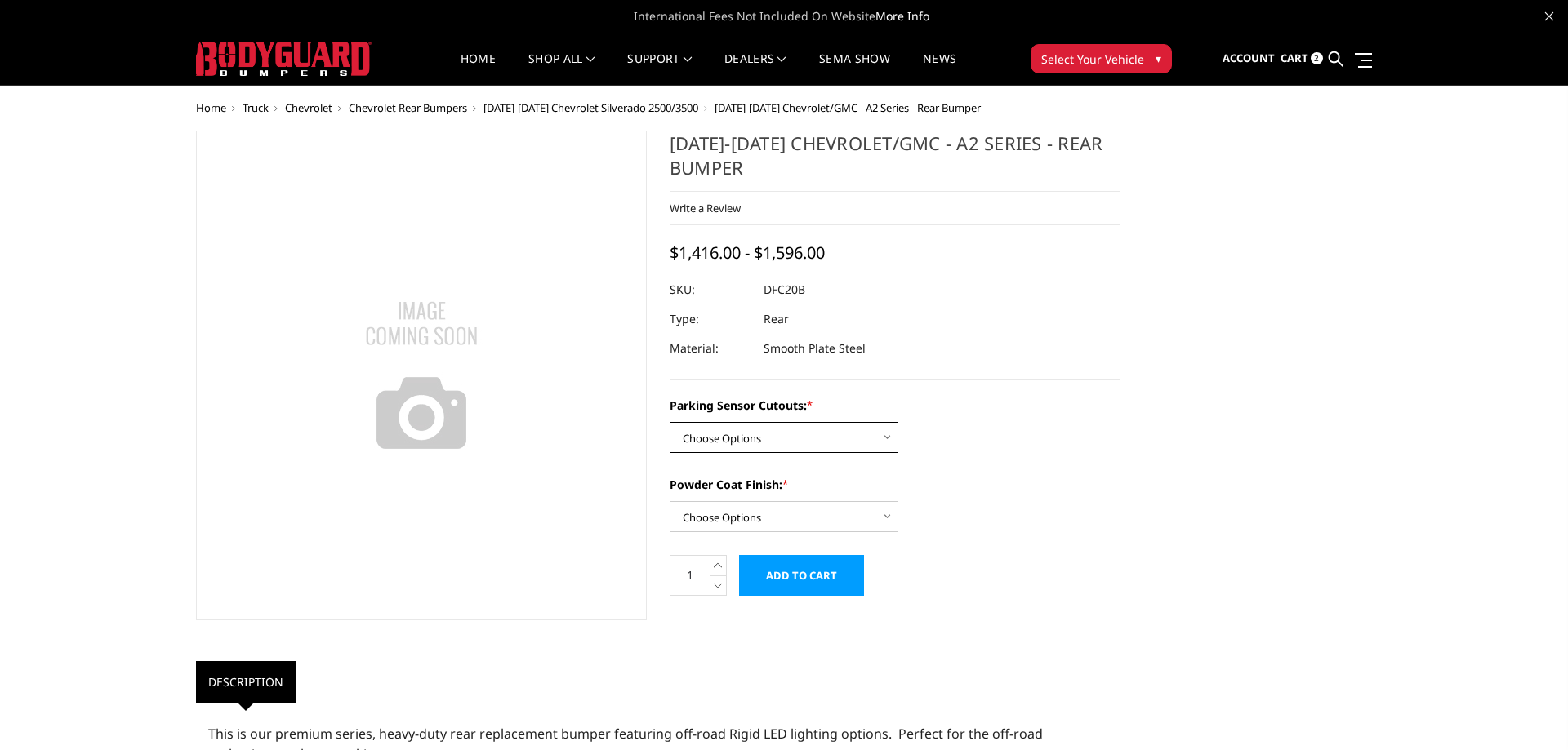
click at [669, 421] on select "Choose Options No - Without Parking Sensor Cutouts Yes - With Parking Sensor Cu…" at bounding box center [784, 437] width 228 height 31
select select "2260"
click option "No - Without Parking Sensor Cutouts" at bounding box center [0, 0] width 0 height 0
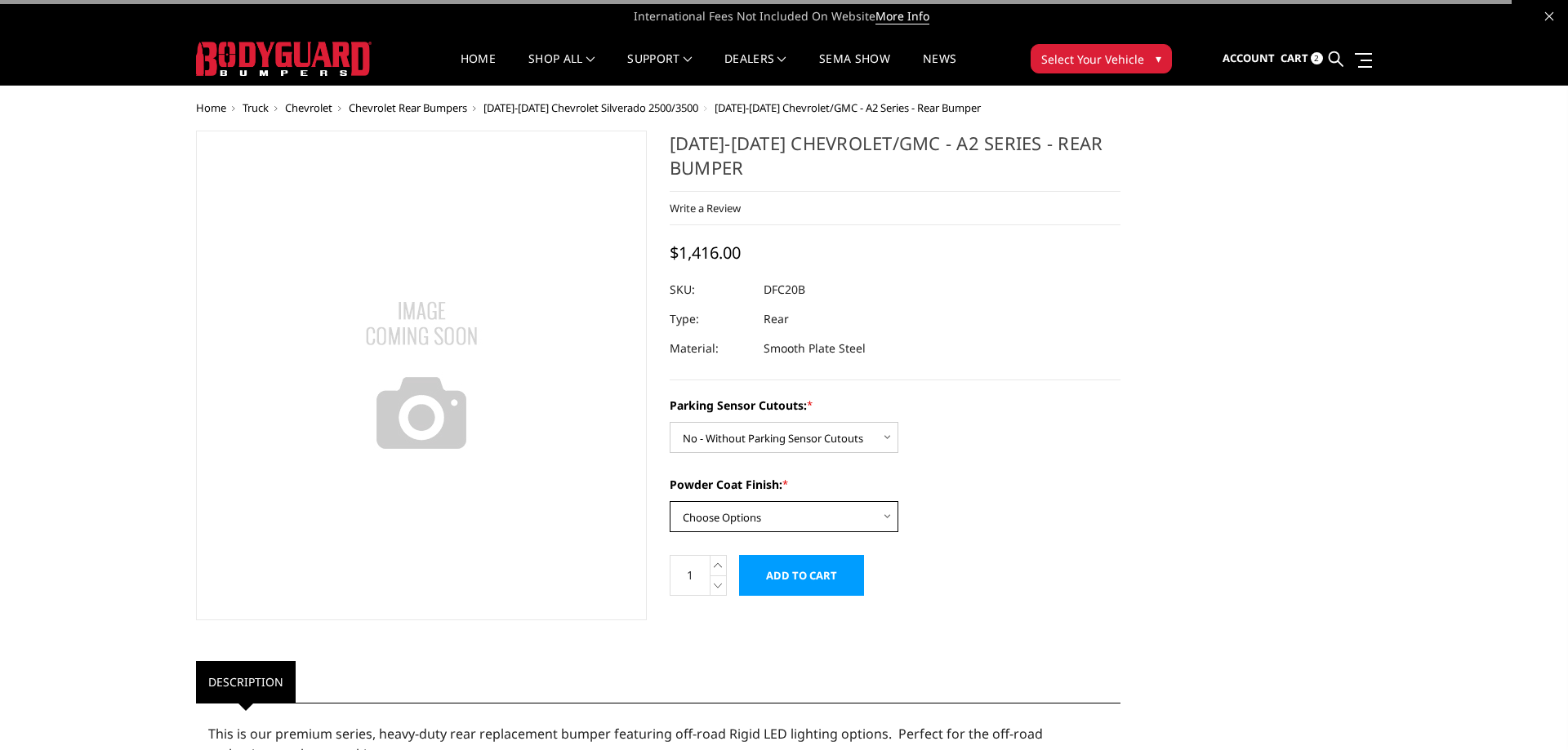
click at [669, 501] on select "Choose Options Bare Metal Textured Black Powder Coat" at bounding box center [784, 516] width 228 height 31
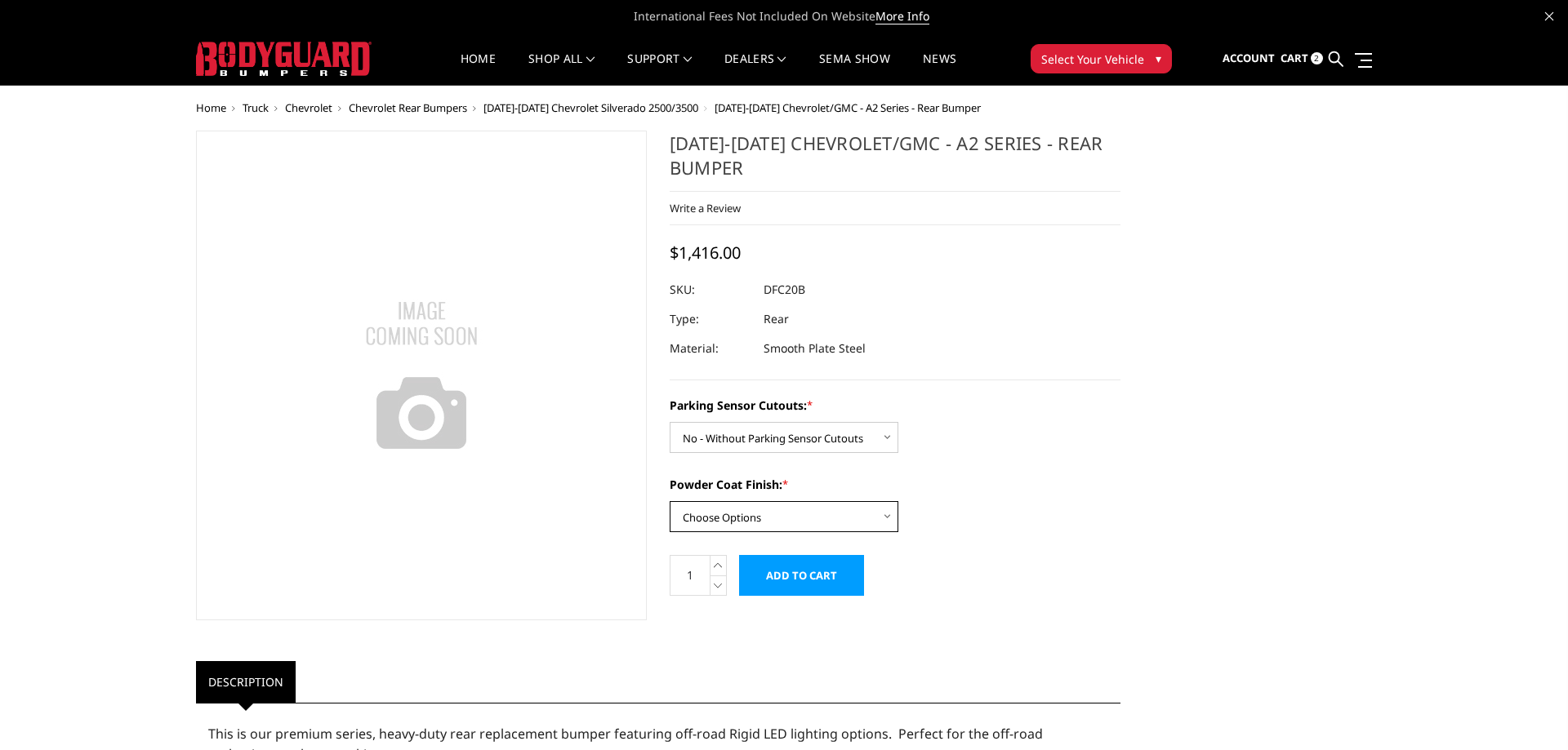
select select "2263"
click option "Textured Black Powder Coat" at bounding box center [0, 0] width 0 height 0
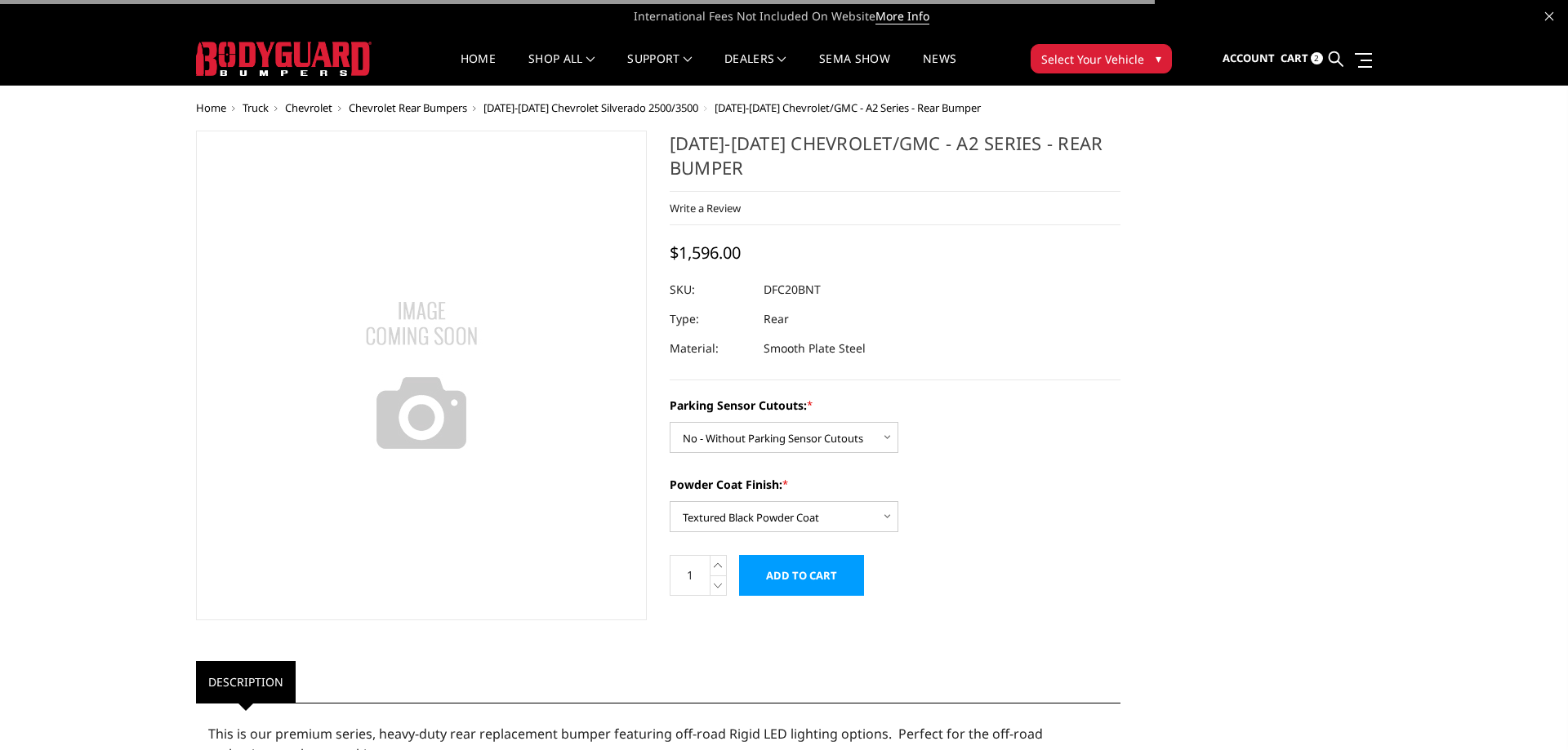
click at [780, 581] on input "Add to Cart" at bounding box center [802, 575] width 125 height 40
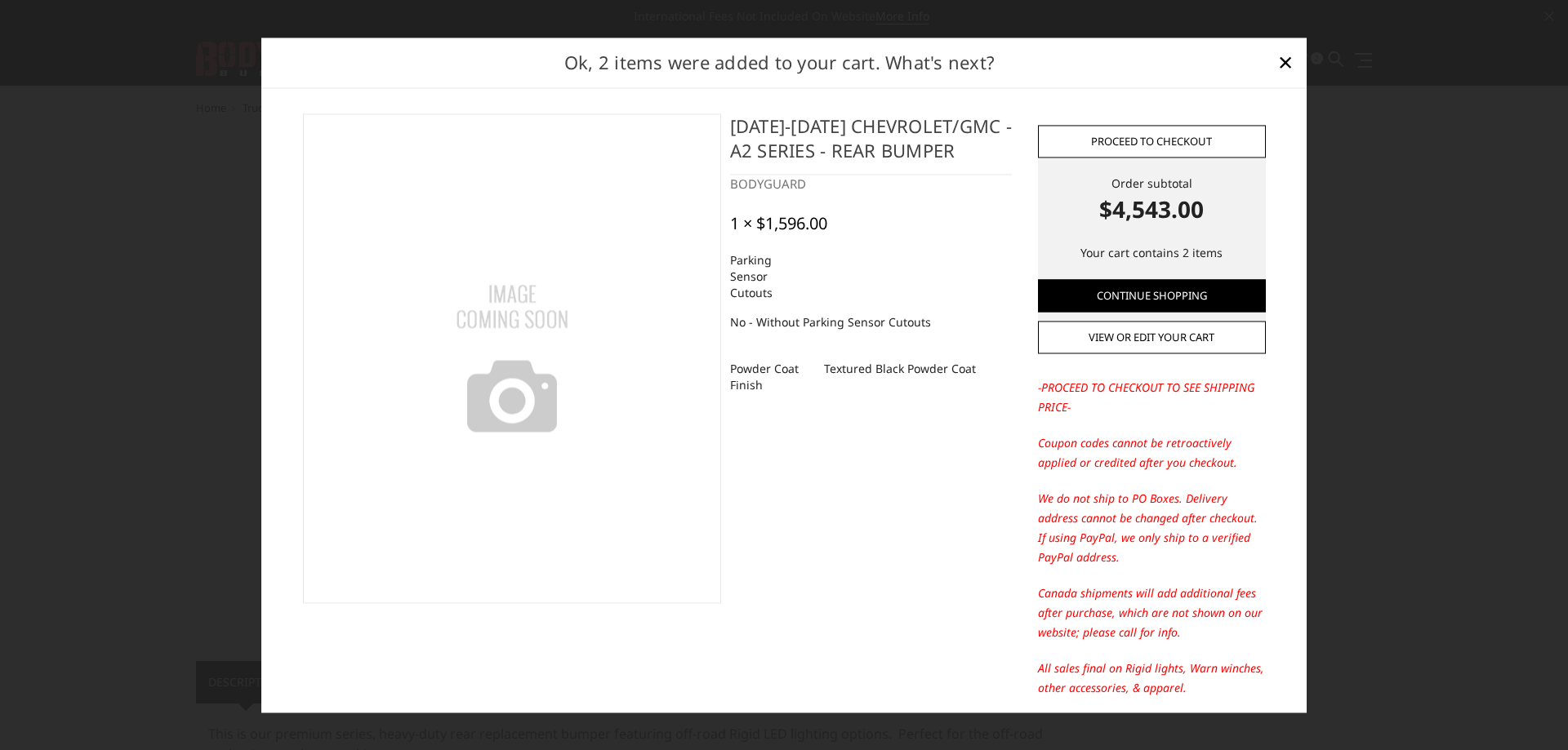
click at [1099, 144] on link "Proceed to checkout" at bounding box center [1151, 141] width 227 height 32
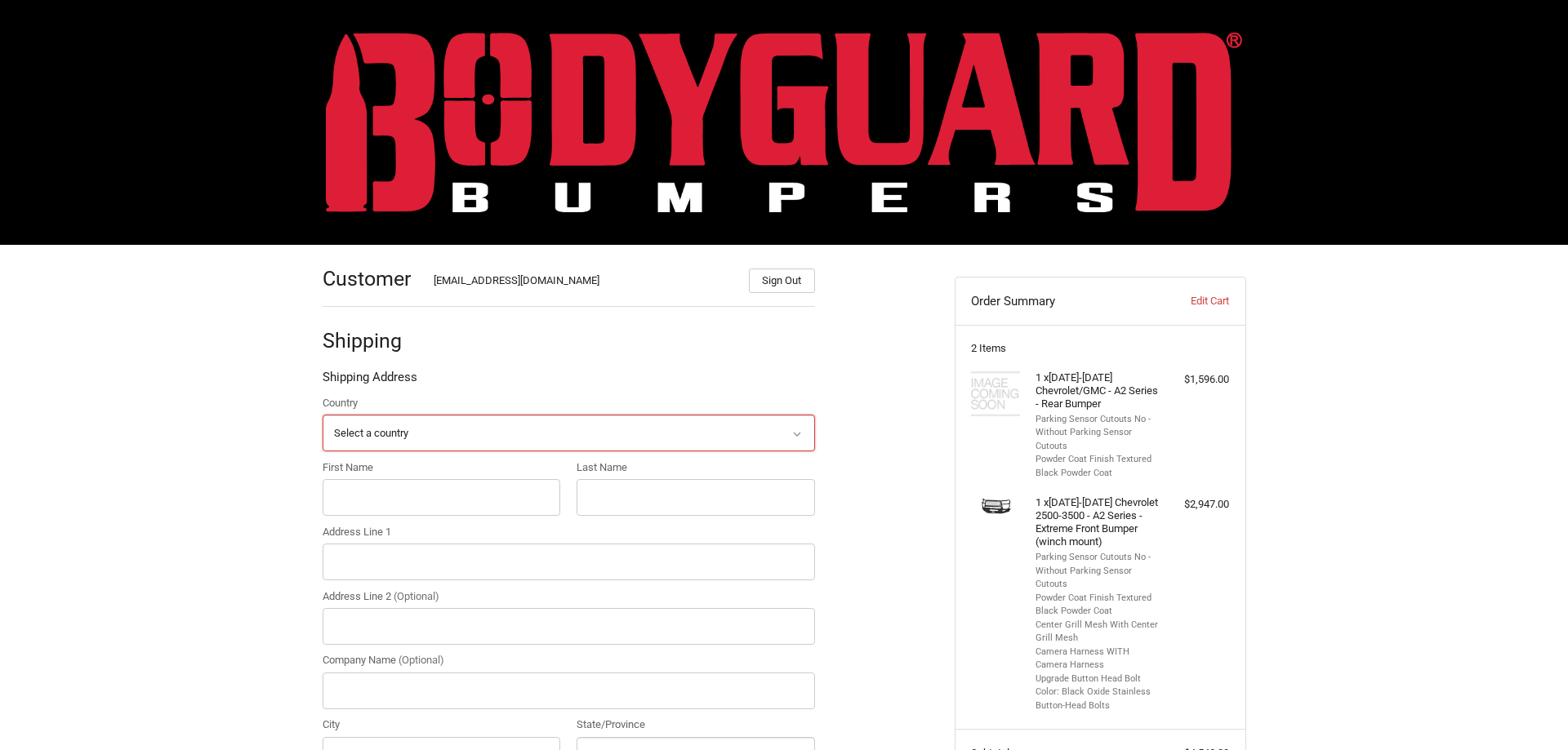
select select "US"
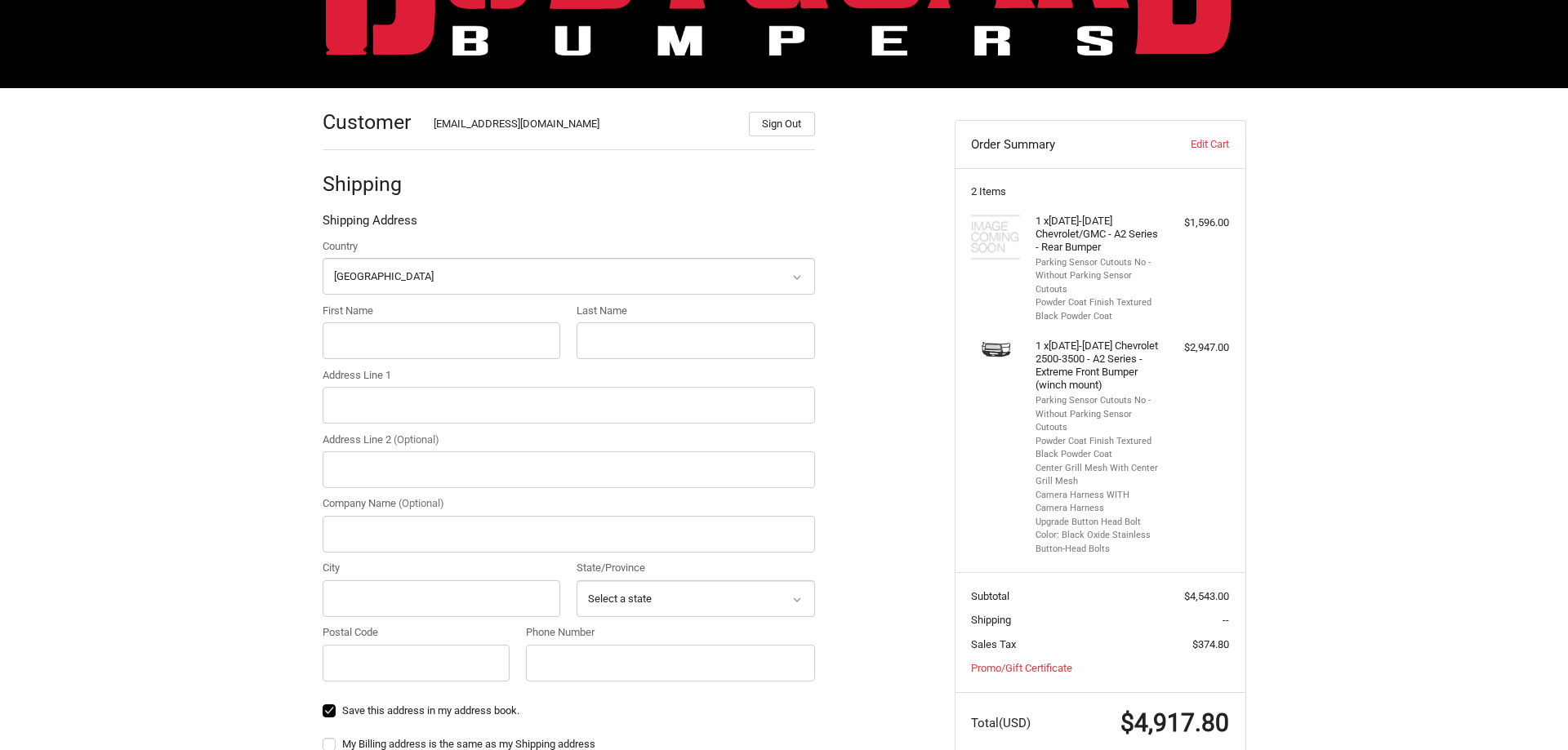
scroll to position [240, 0]
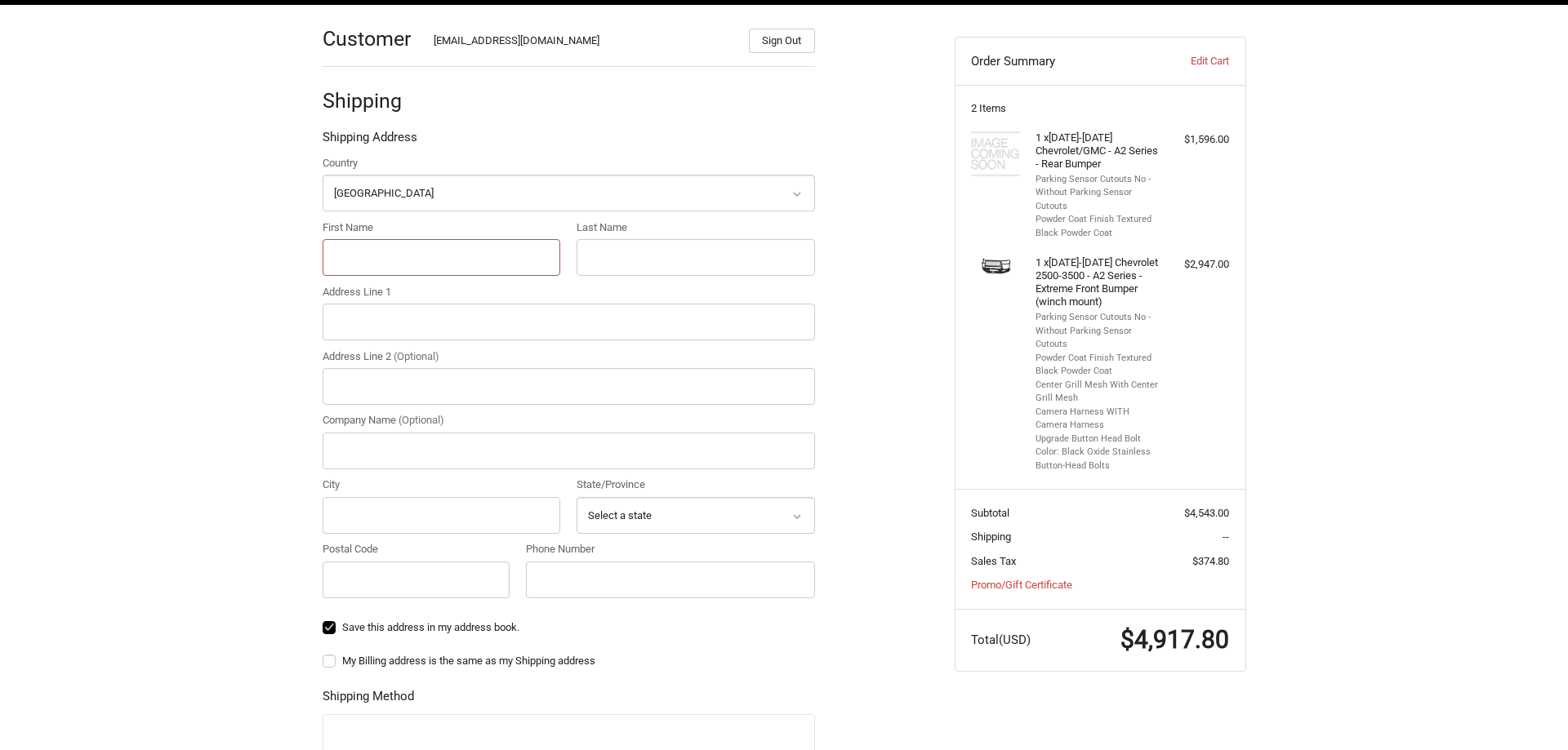
click at [370, 246] on input "First Name" at bounding box center [441, 258] width 238 height 37
click at [370, 245] on input "First Name" at bounding box center [441, 258] width 238 height 37
type input "prashant"
type input "patel"
type input "400 North Broad Street"
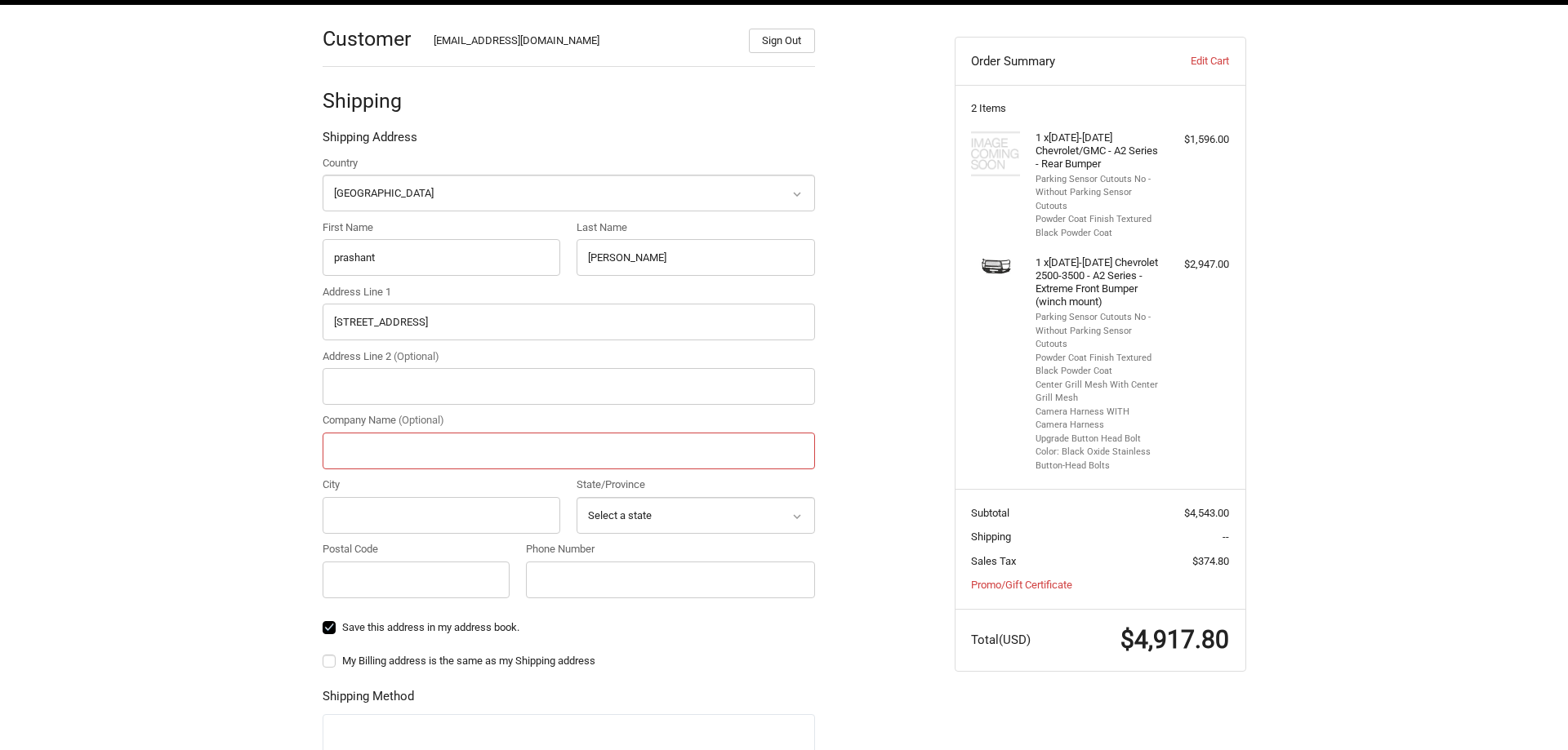
type input "PN CUSTOMS LLC"
type input "Albertville"
select select "AL"
type input "35950"
type input "+12563021307"
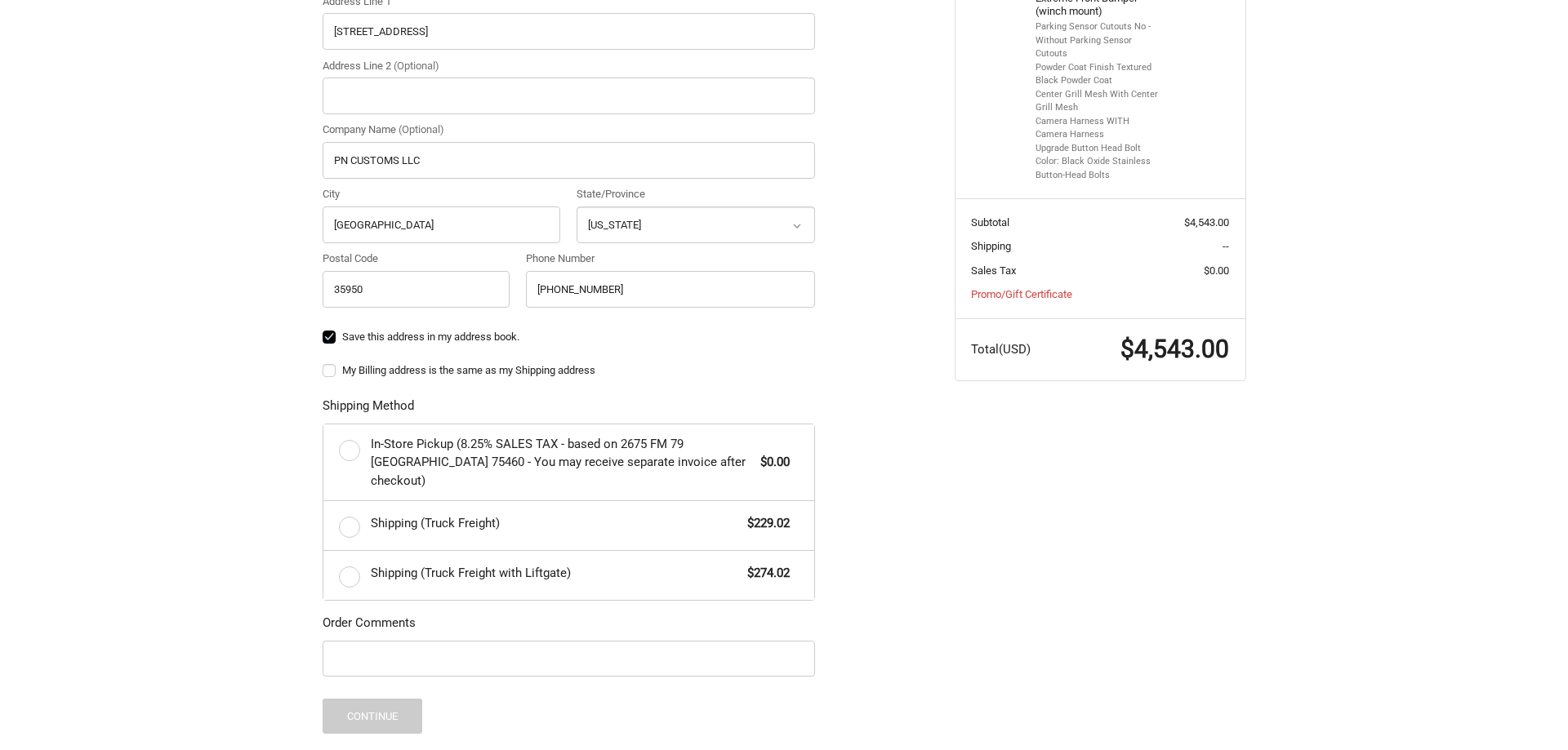
scroll to position [573, 0]
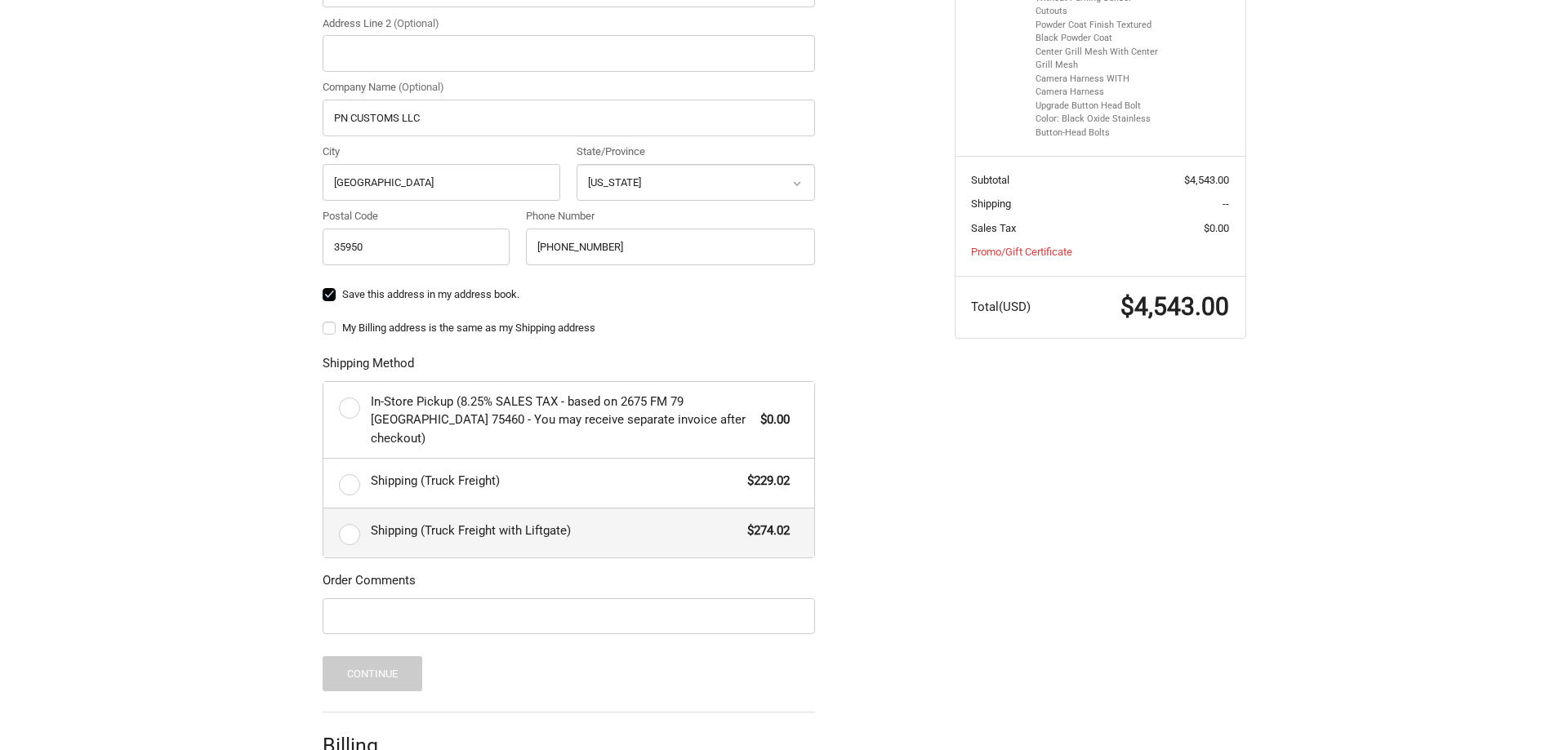
click at [351, 508] on label "Shipping (Truck Freight with Liftgate) $274.02" at bounding box center [568, 532] width 491 height 49
click at [324, 508] on input "Shipping (Truck Freight with Liftgate) $274.02" at bounding box center [323, 508] width 1 height 1
radio input "true"
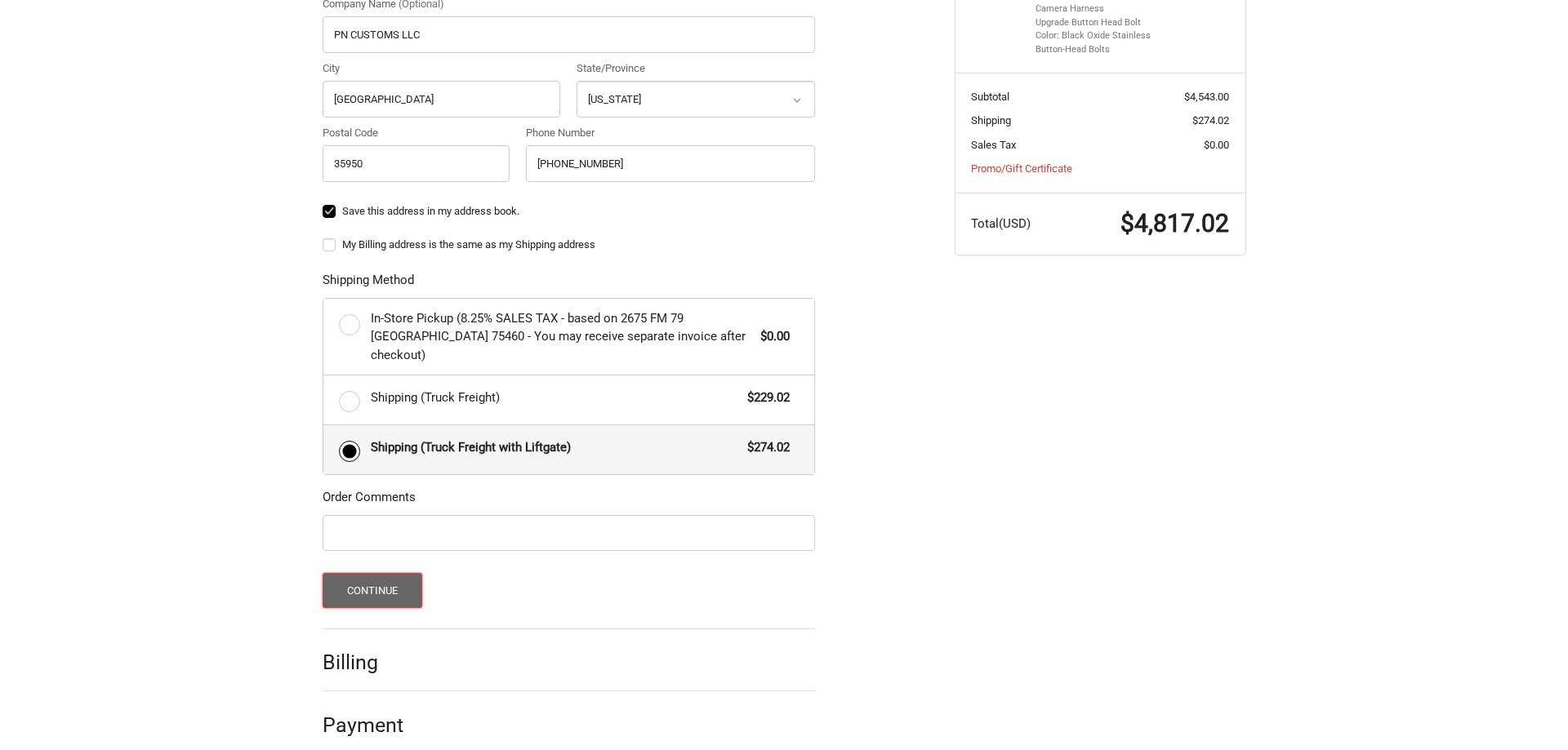
click at [371, 573] on button "Continue" at bounding box center [372, 591] width 100 height 35
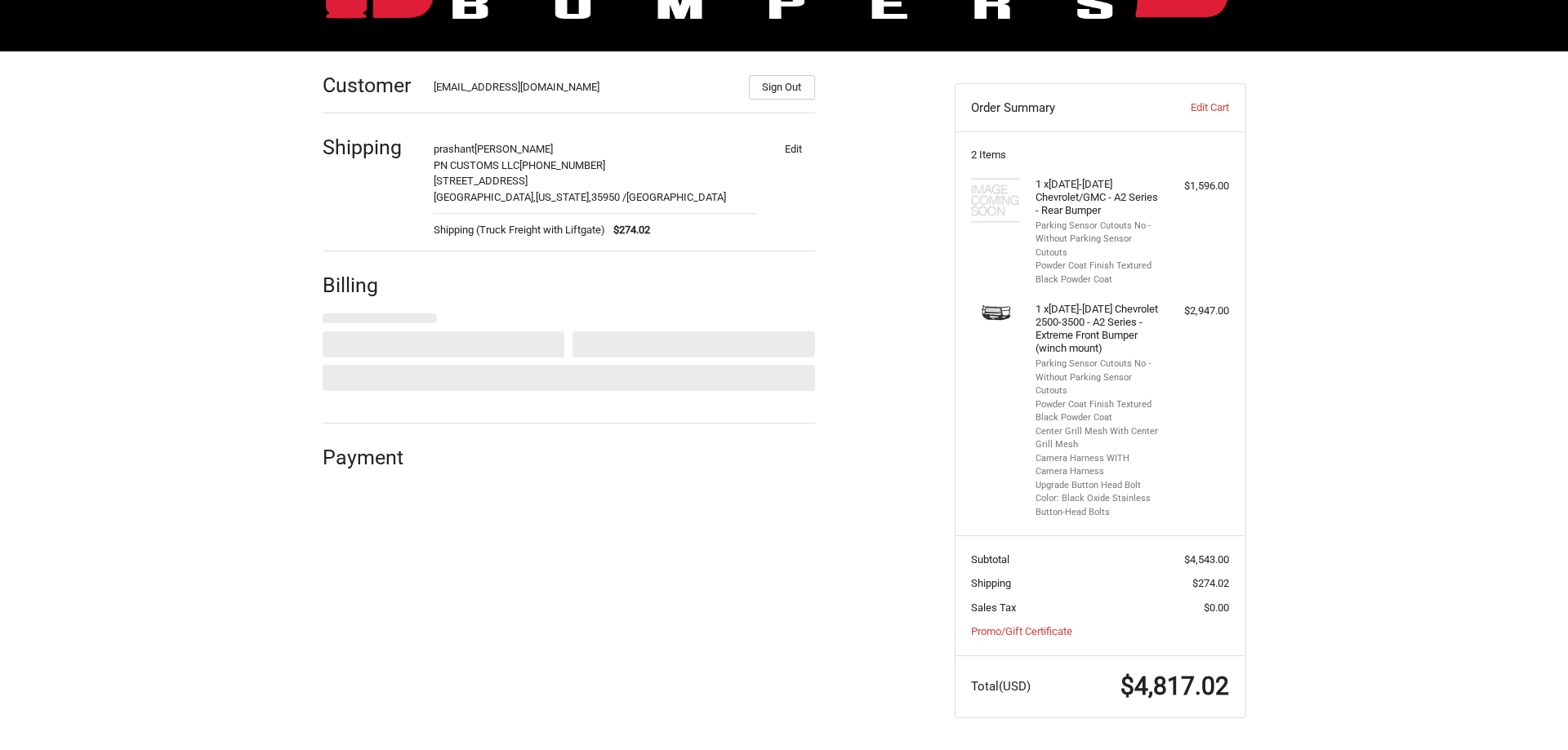
select select "US"
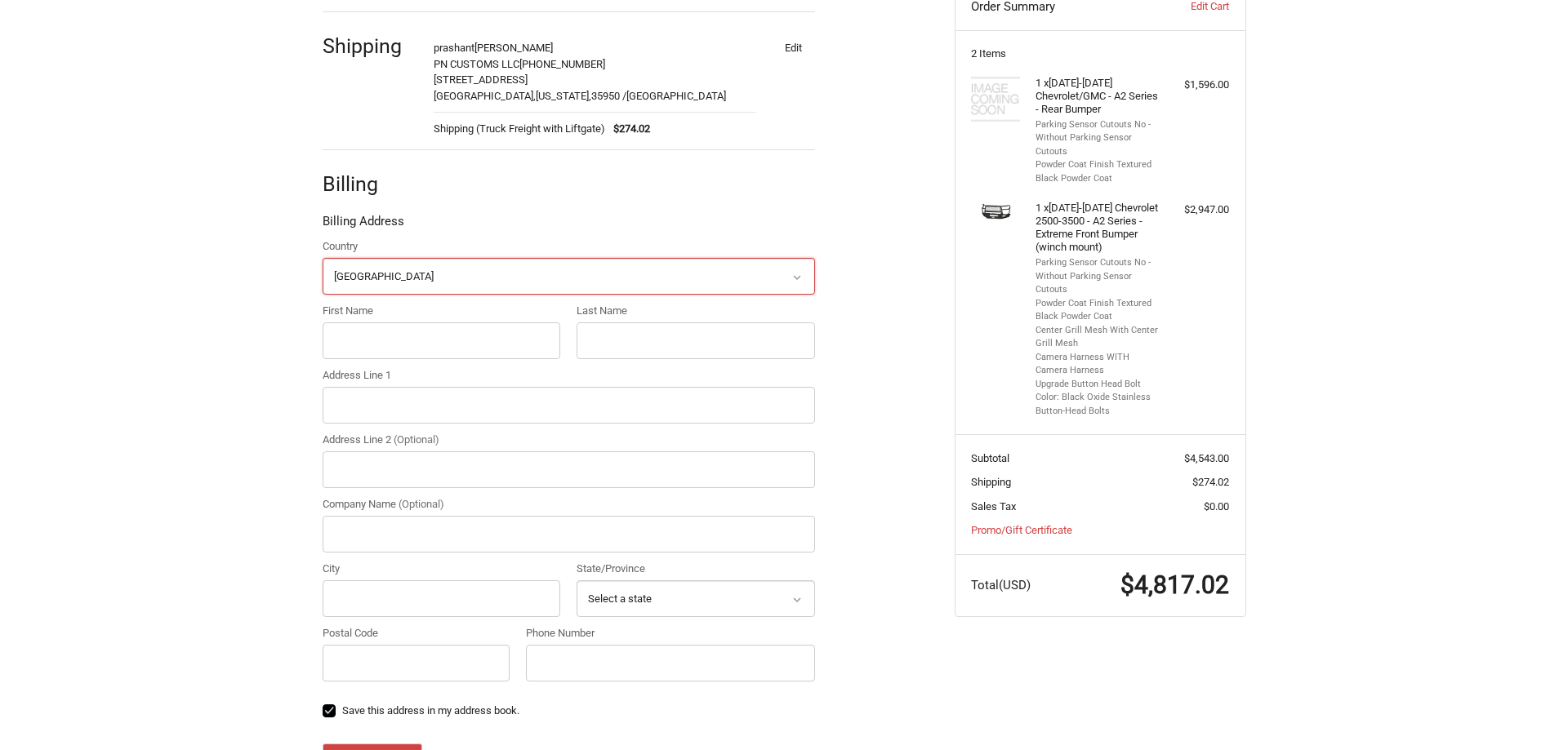
scroll to position [295, 0]
click at [405, 334] on input "First Name" at bounding box center [441, 340] width 238 height 37
click at [405, 333] on input "First Name" at bounding box center [441, 340] width 238 height 37
type input "prashant"
type input "patel"
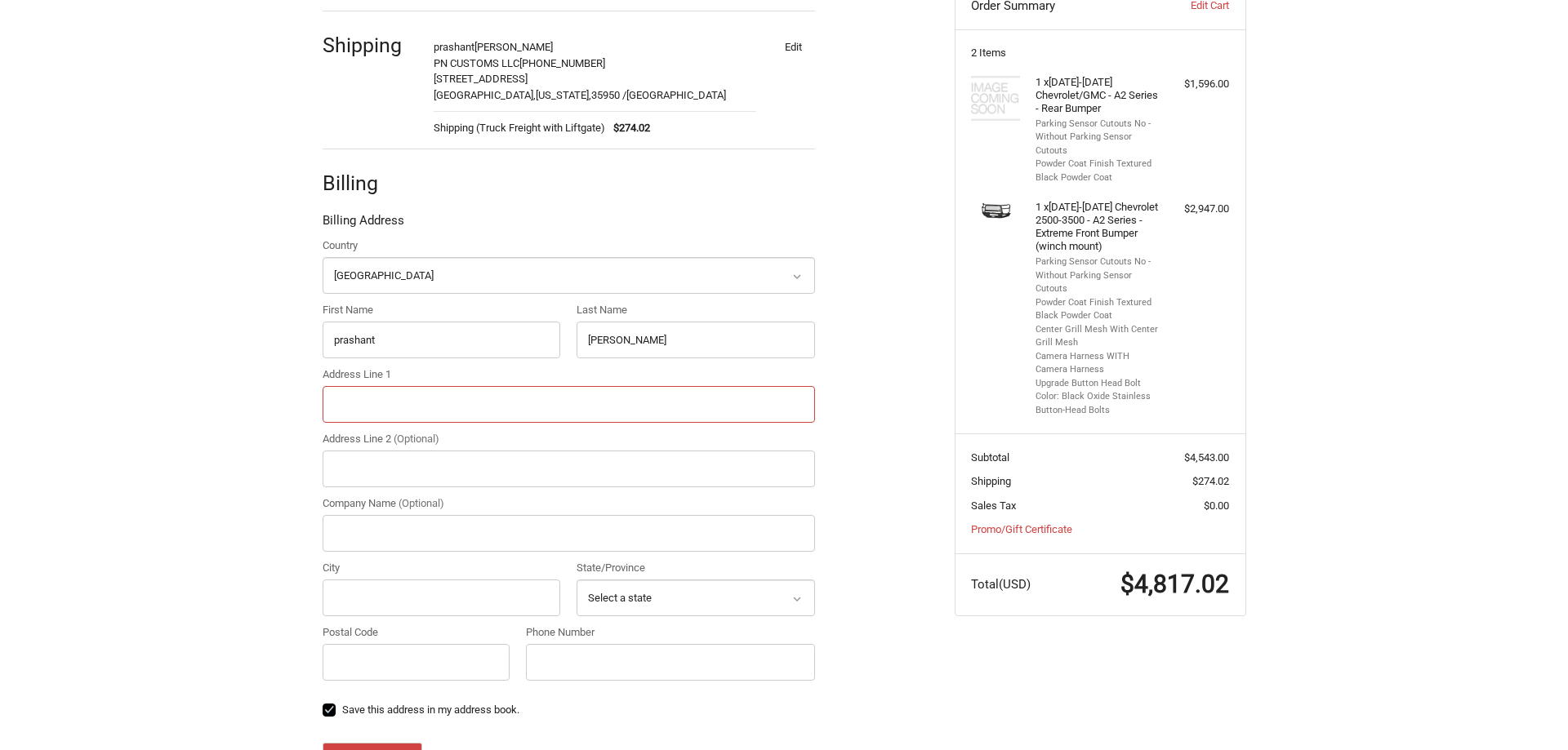
type input "400 North Broad Street"
type input "PN CUSTOMS LLC"
type input "Albertville"
select select "AL"
type input "35950"
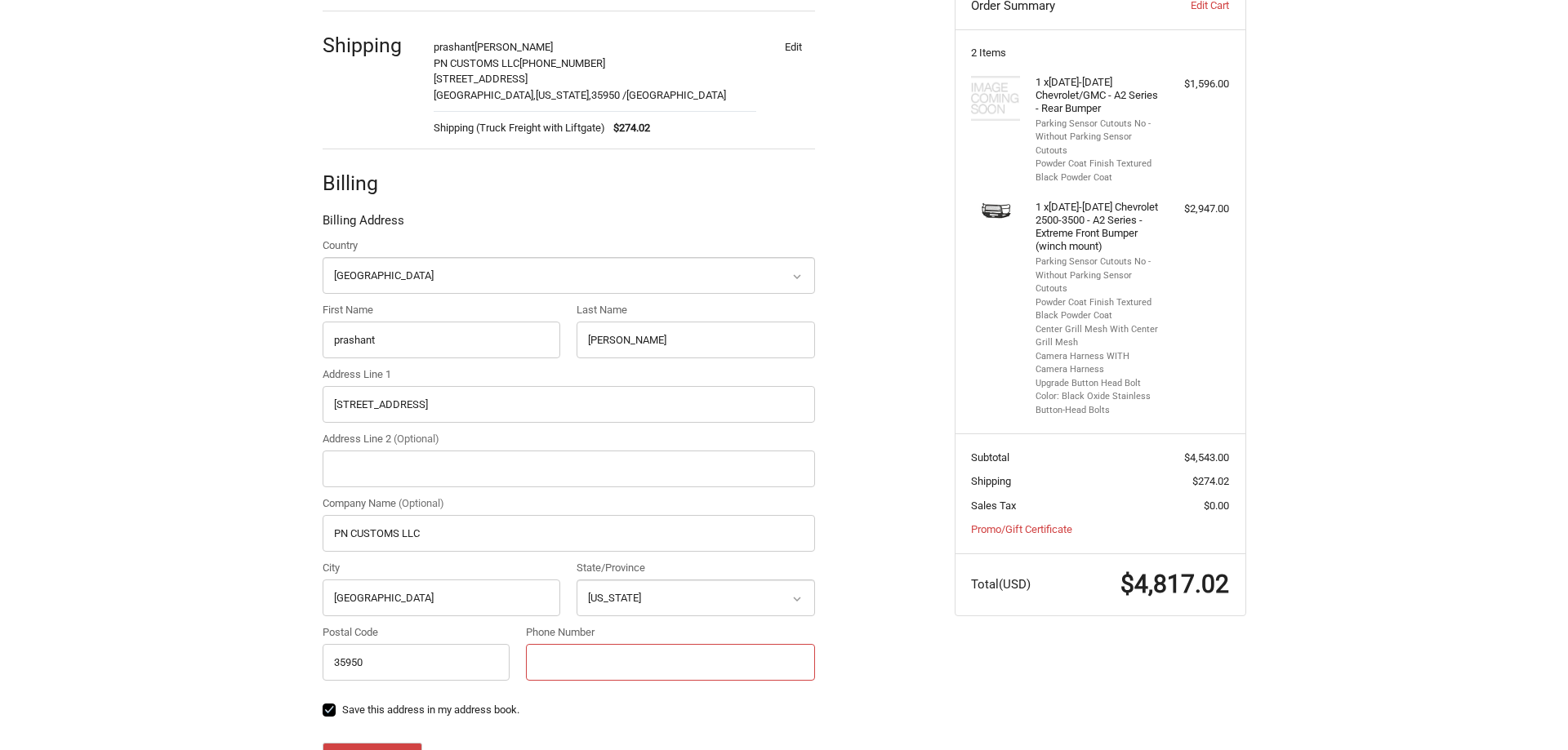
type input "+12563021307"
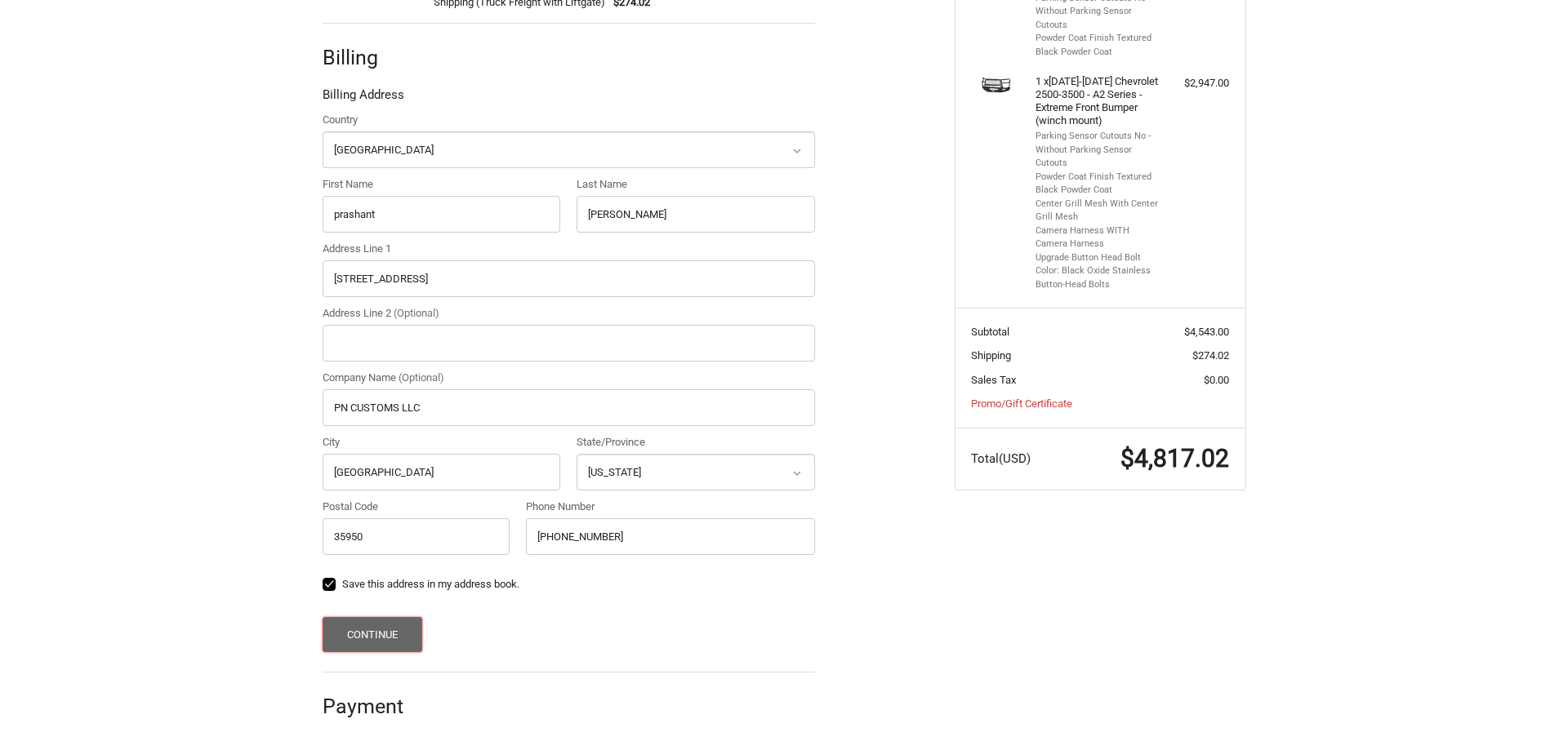
click at [383, 620] on button "Continue" at bounding box center [372, 634] width 100 height 35
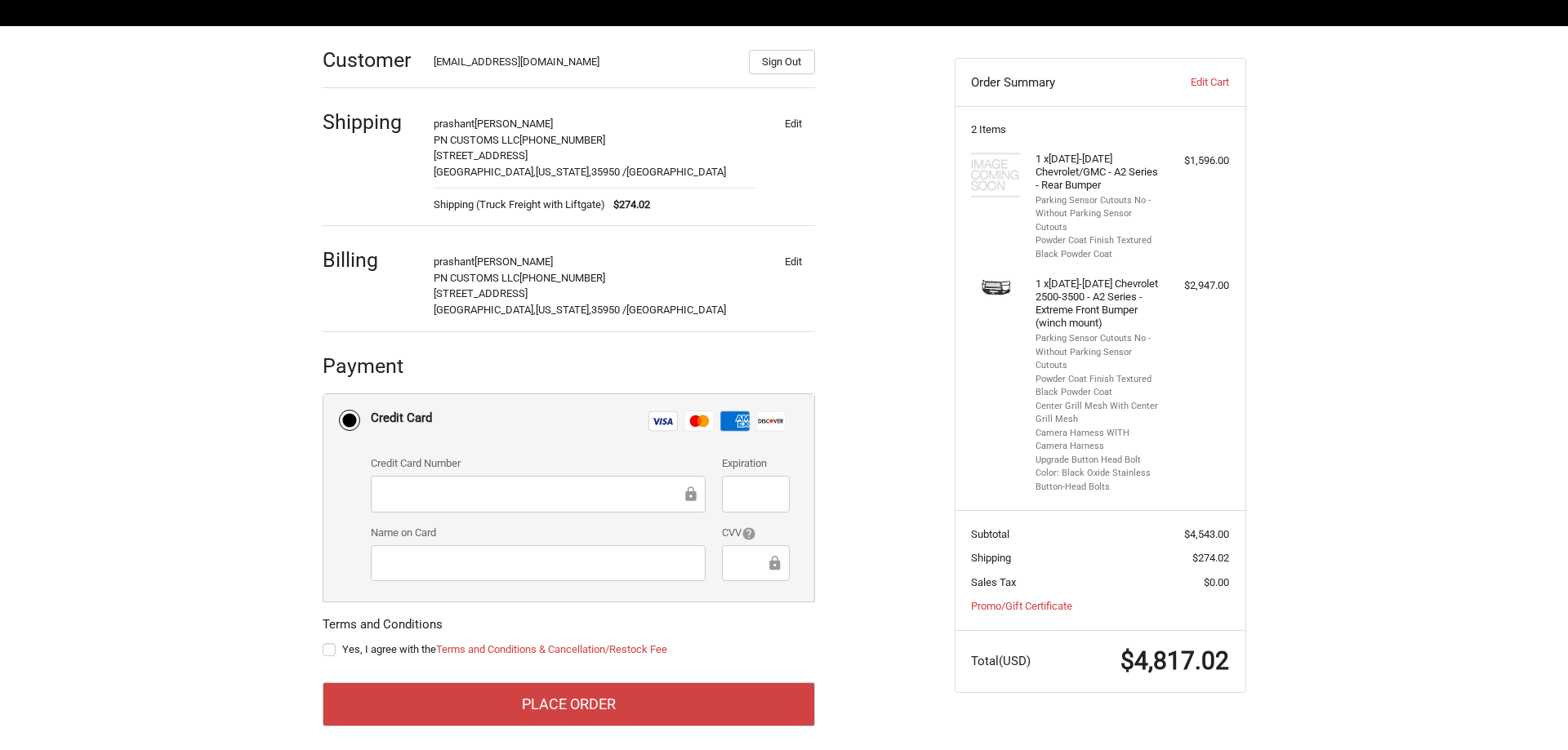
scroll to position [232, 0]
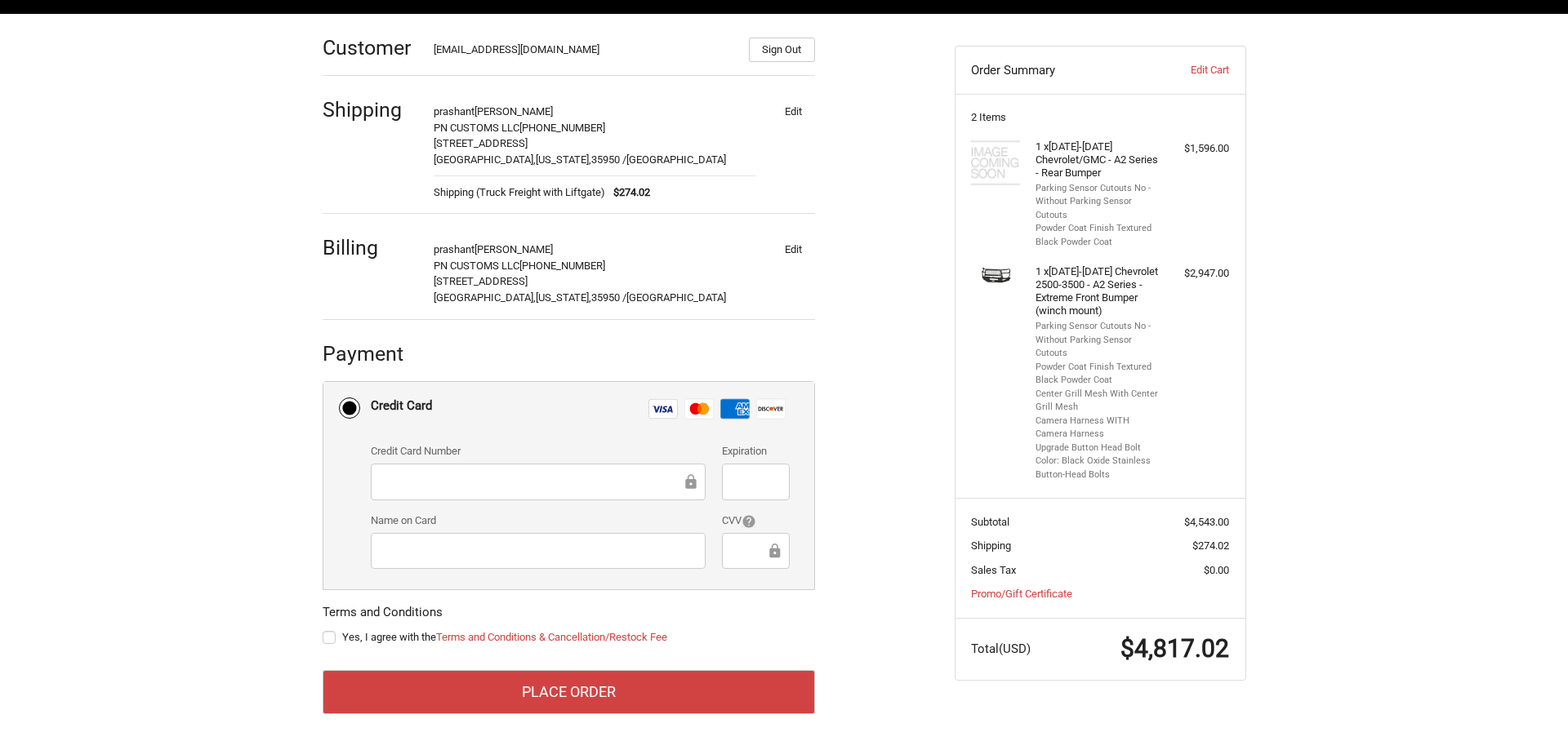
click at [328, 635] on label "Yes, I agree with the Terms and Conditions & Cancellation/Restock Fee" at bounding box center [568, 637] width 493 height 13
click at [323, 630] on input "Yes, I agree with the Terms and Conditions & Cancellation/Restock Fee" at bounding box center [322, 629] width 1 height 1
checkbox input "true"
click at [779, 474] on div at bounding box center [756, 482] width 68 height 37
click at [525, 530] on div "Name on Card" at bounding box center [538, 542] width 351 height 59
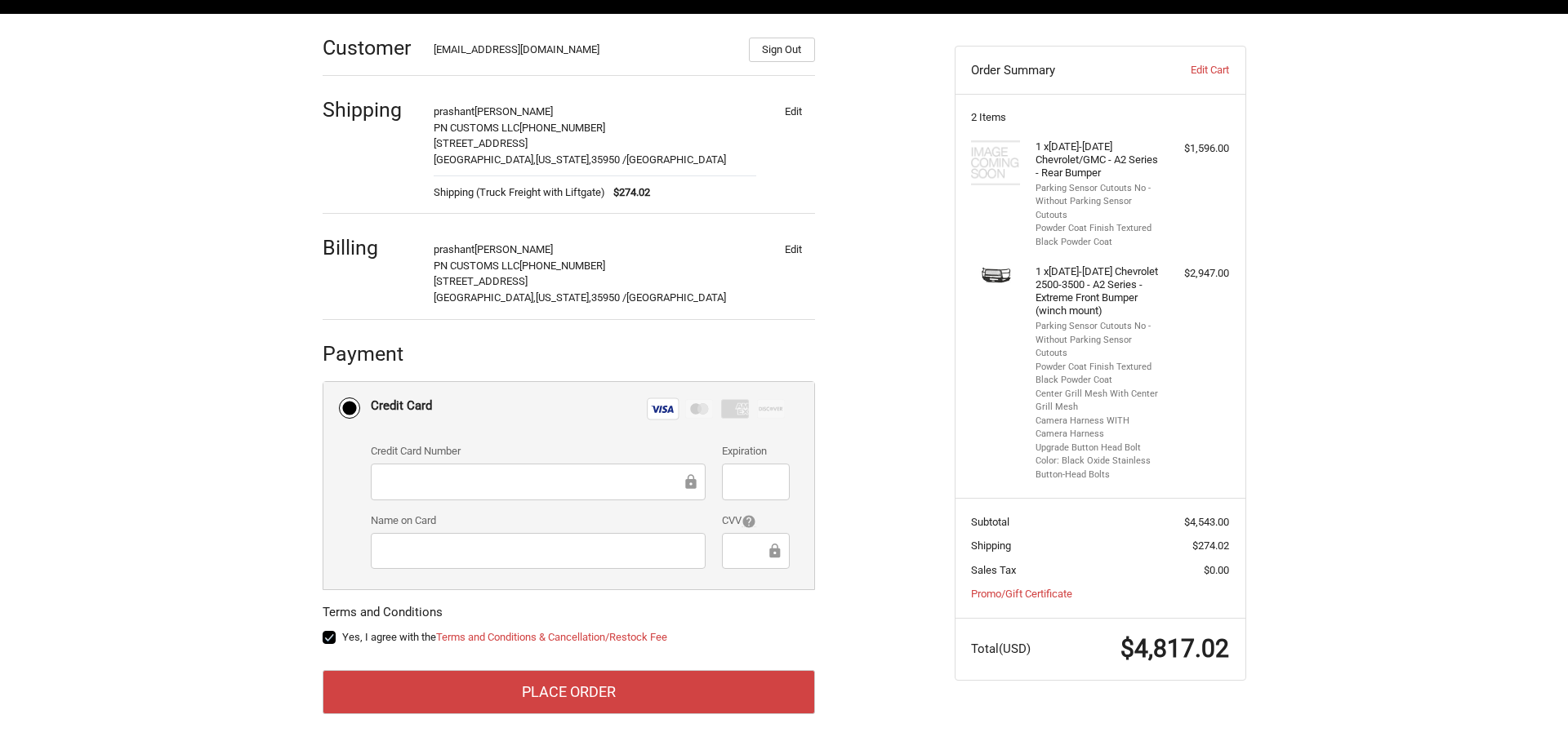
drag, startPoint x: 508, startPoint y: 573, endPoint x: 520, endPoint y: 568, distance: 13.0
click at [517, 571] on div "Credit Card Number Expiration Name on Card CVV" at bounding box center [580, 513] width 436 height 138
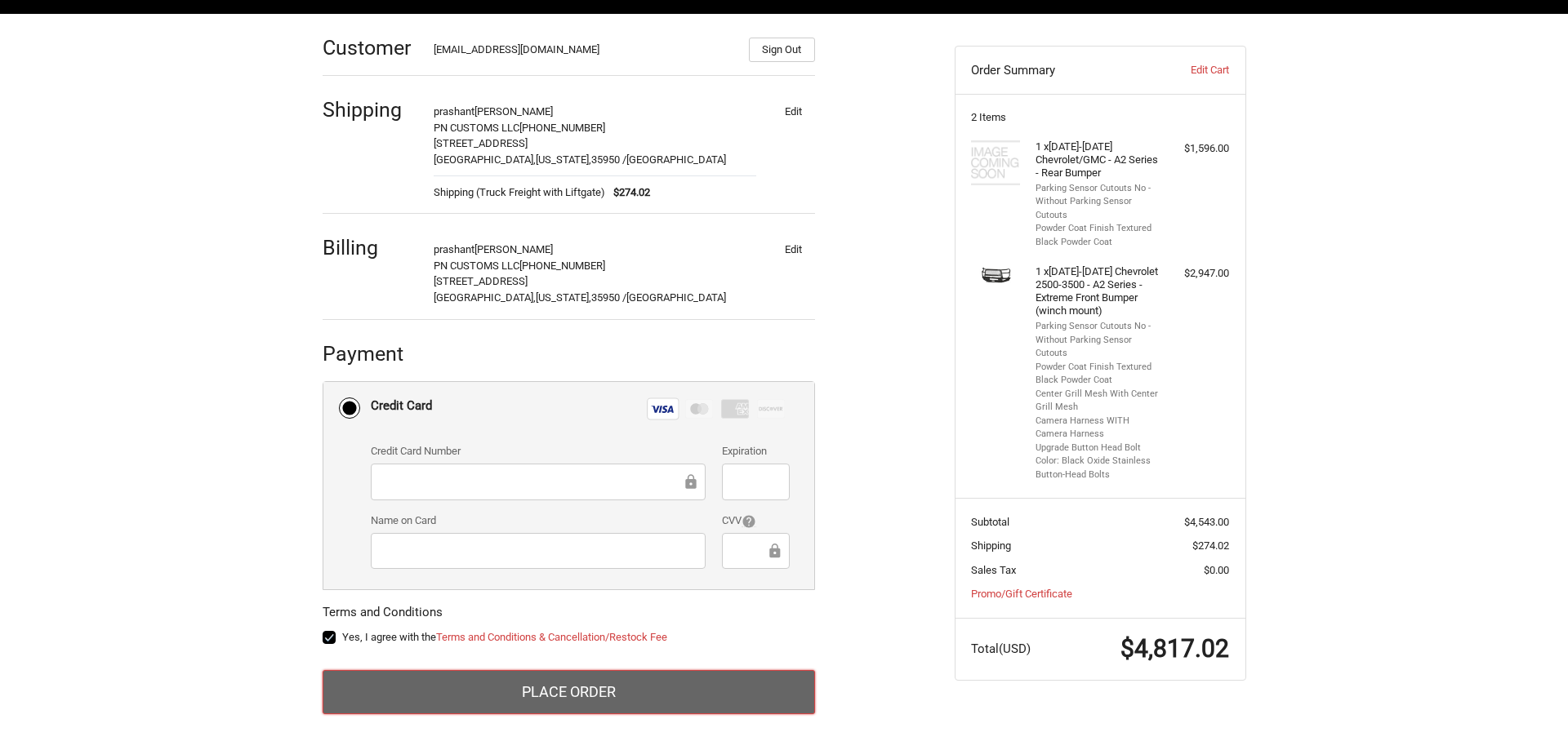
click at [589, 691] on button "Place Order" at bounding box center [568, 692] width 493 height 44
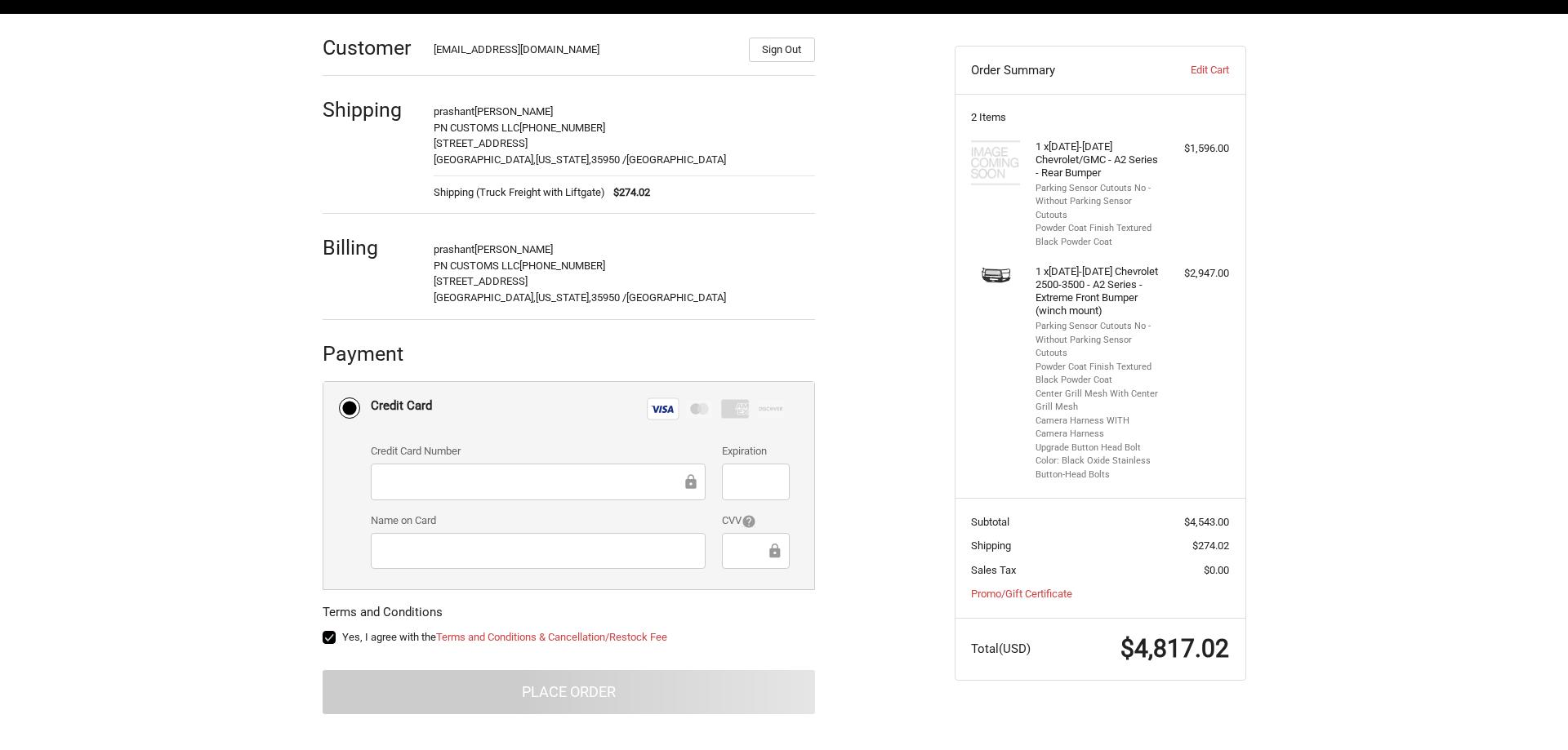
scroll to position [0, 0]
